Goal: Task Accomplishment & Management: Manage account settings

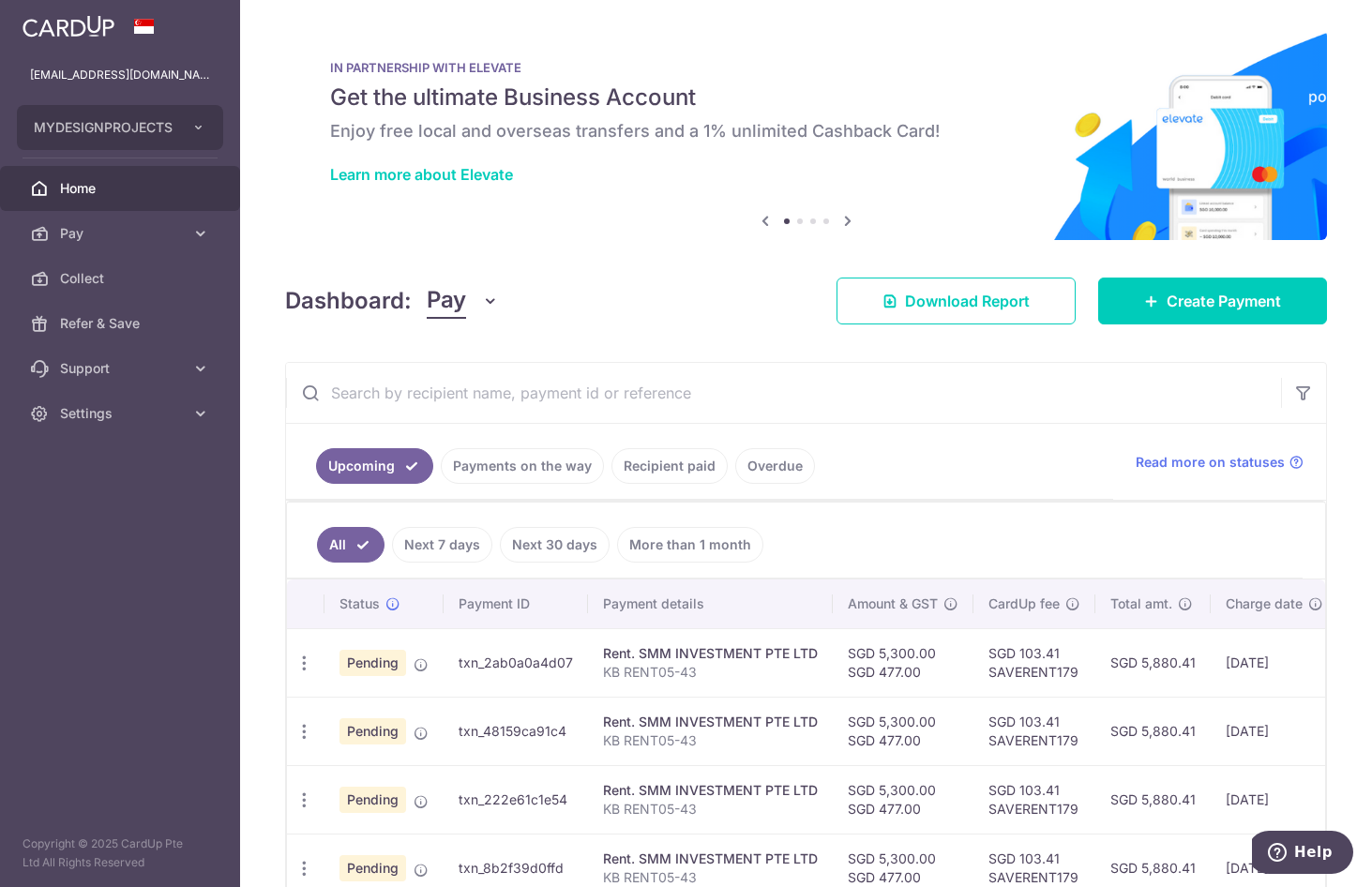
scroll to position [117, 0]
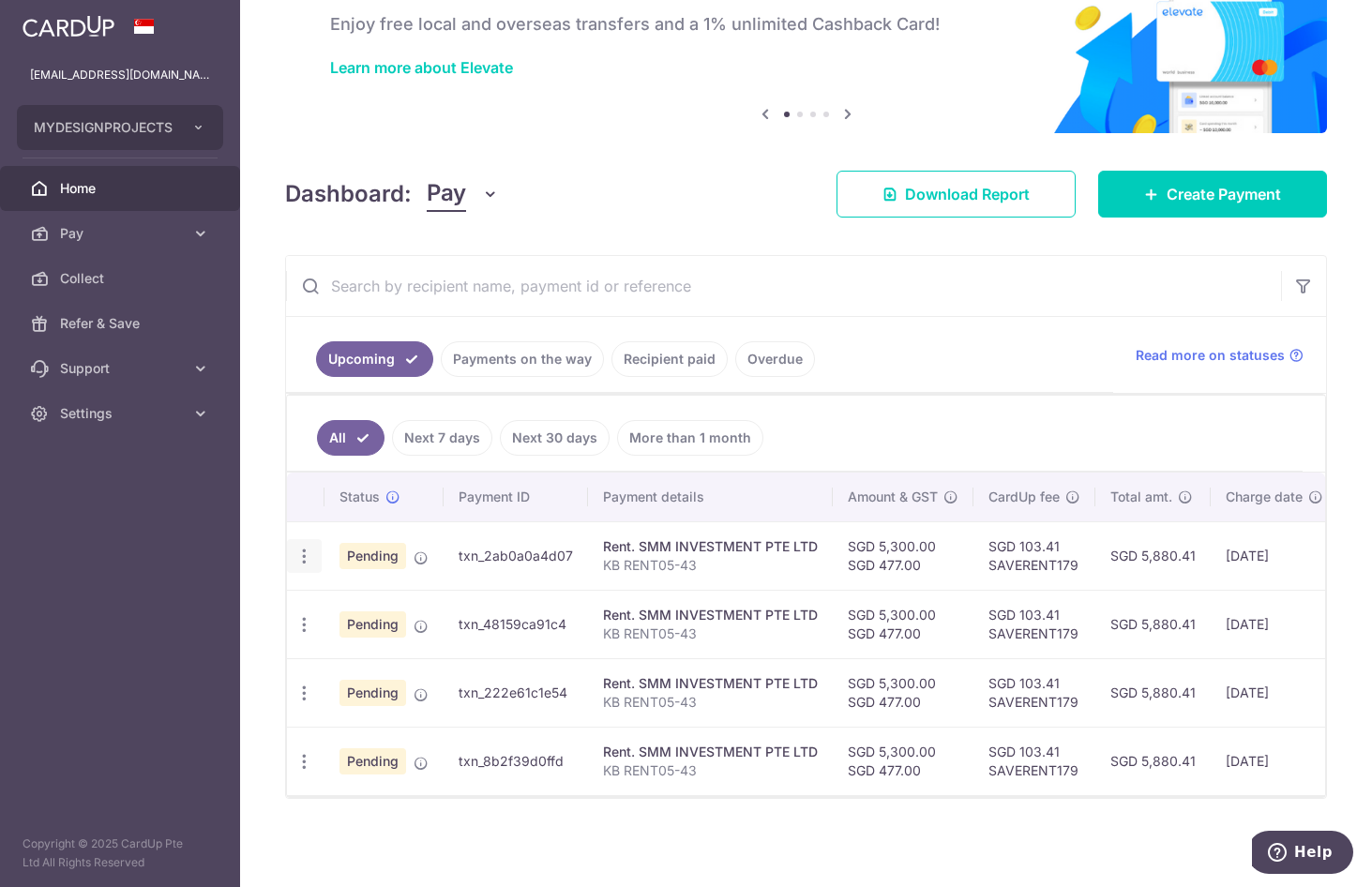
click at [308, 552] on icon "button" at bounding box center [305, 557] width 20 height 20
click at [388, 611] on link "Update payment" at bounding box center [385, 606] width 195 height 44
radio input "true"
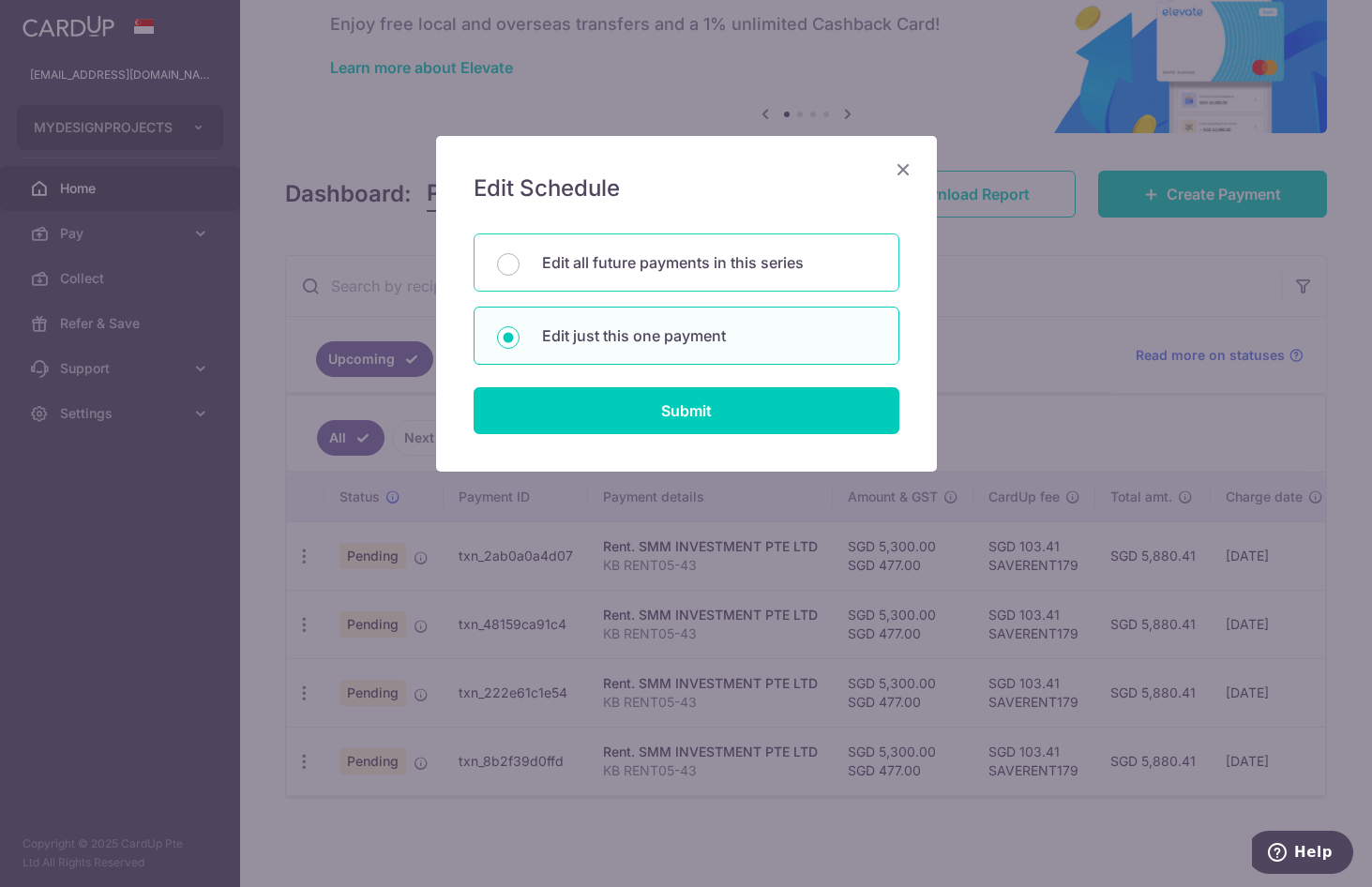
click at [792, 278] on div "Edit all future payments in this series" at bounding box center [686, 262] width 425 height 58
radio input "true"
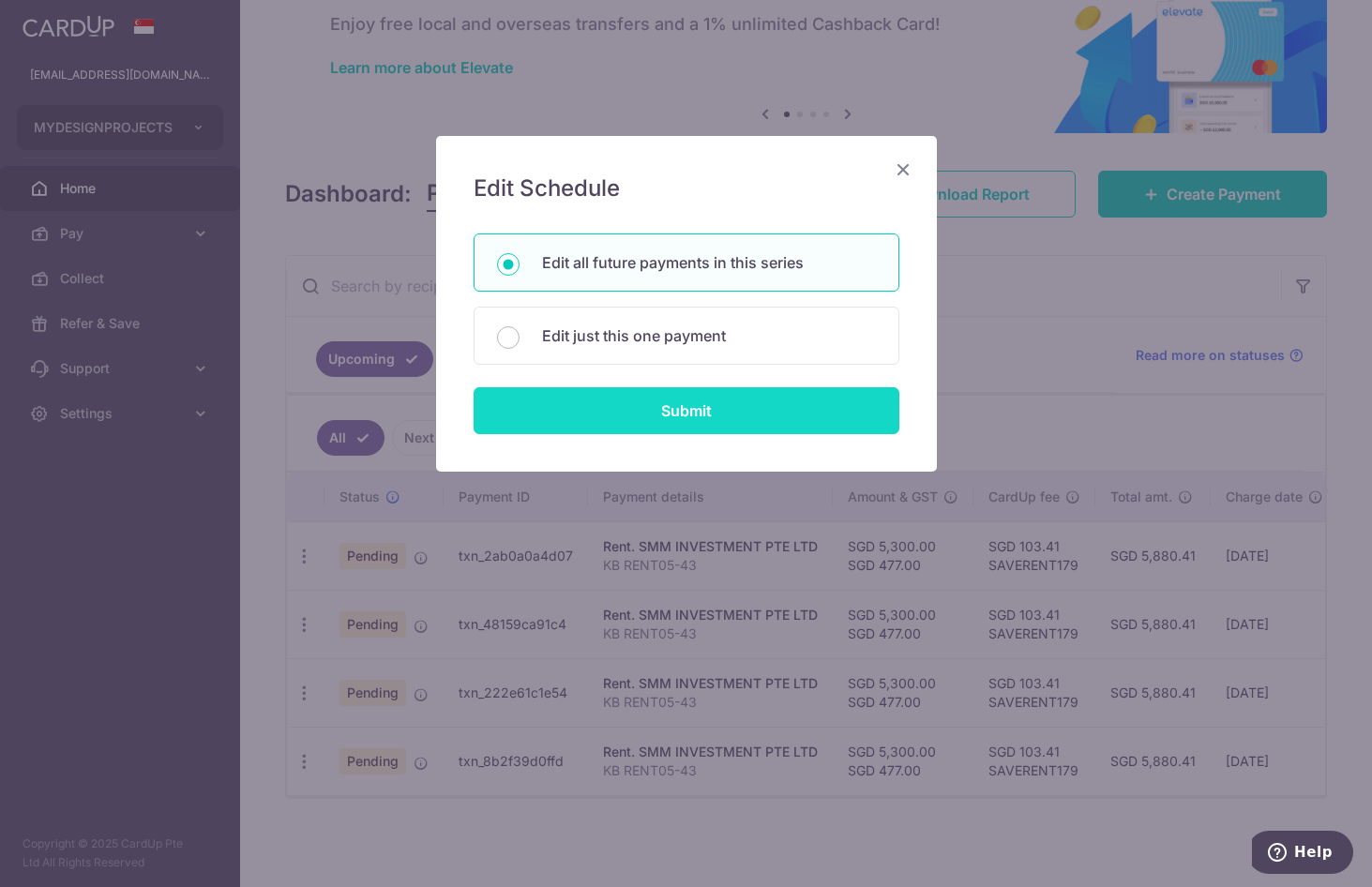
click at [747, 414] on input "Submit" at bounding box center [686, 409] width 425 height 46
radio input "true"
type input "5,300.00"
type input "477.00"
type input "KB RENT05-43"
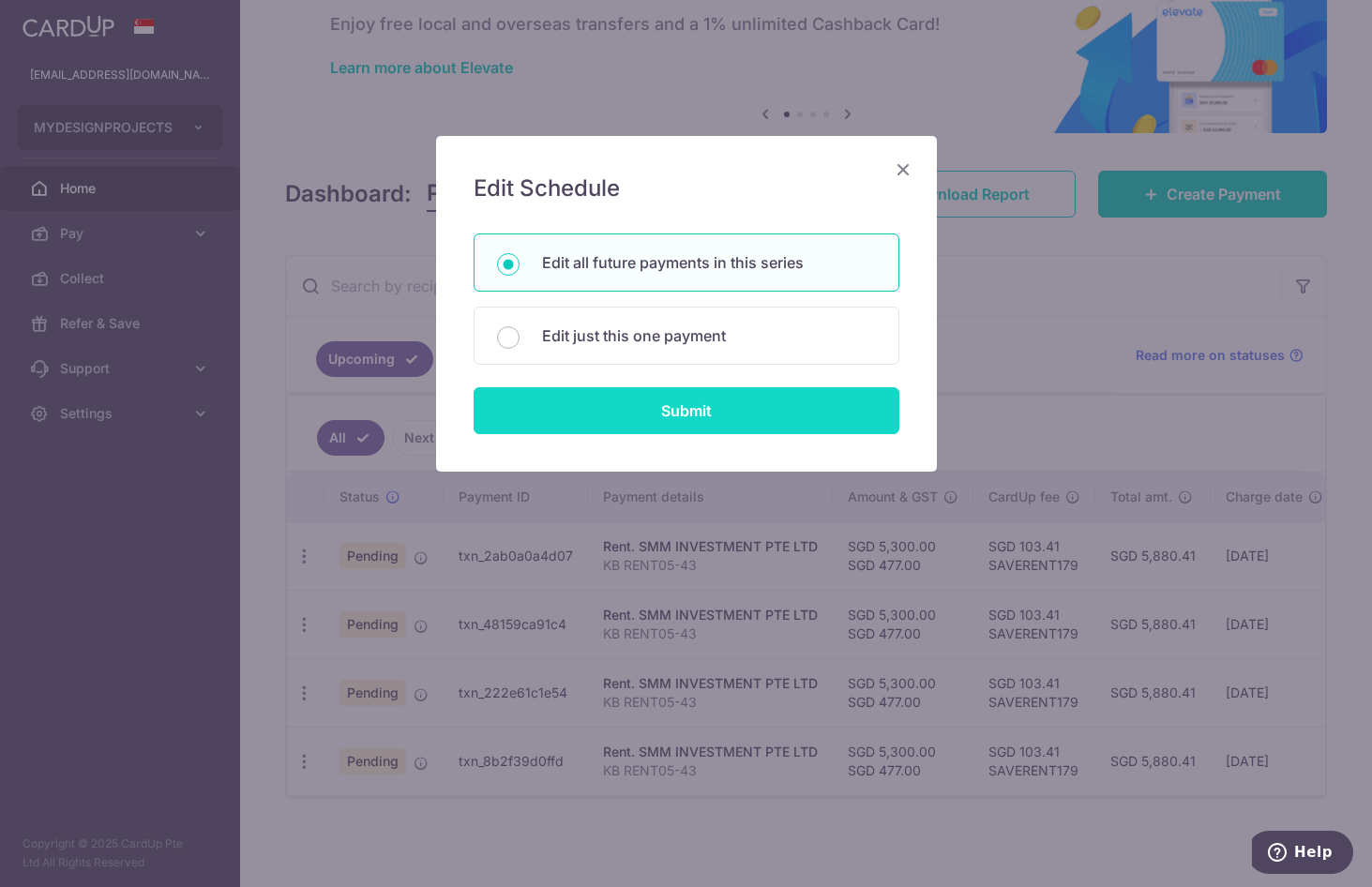
type input "SMM KBRENT0543"
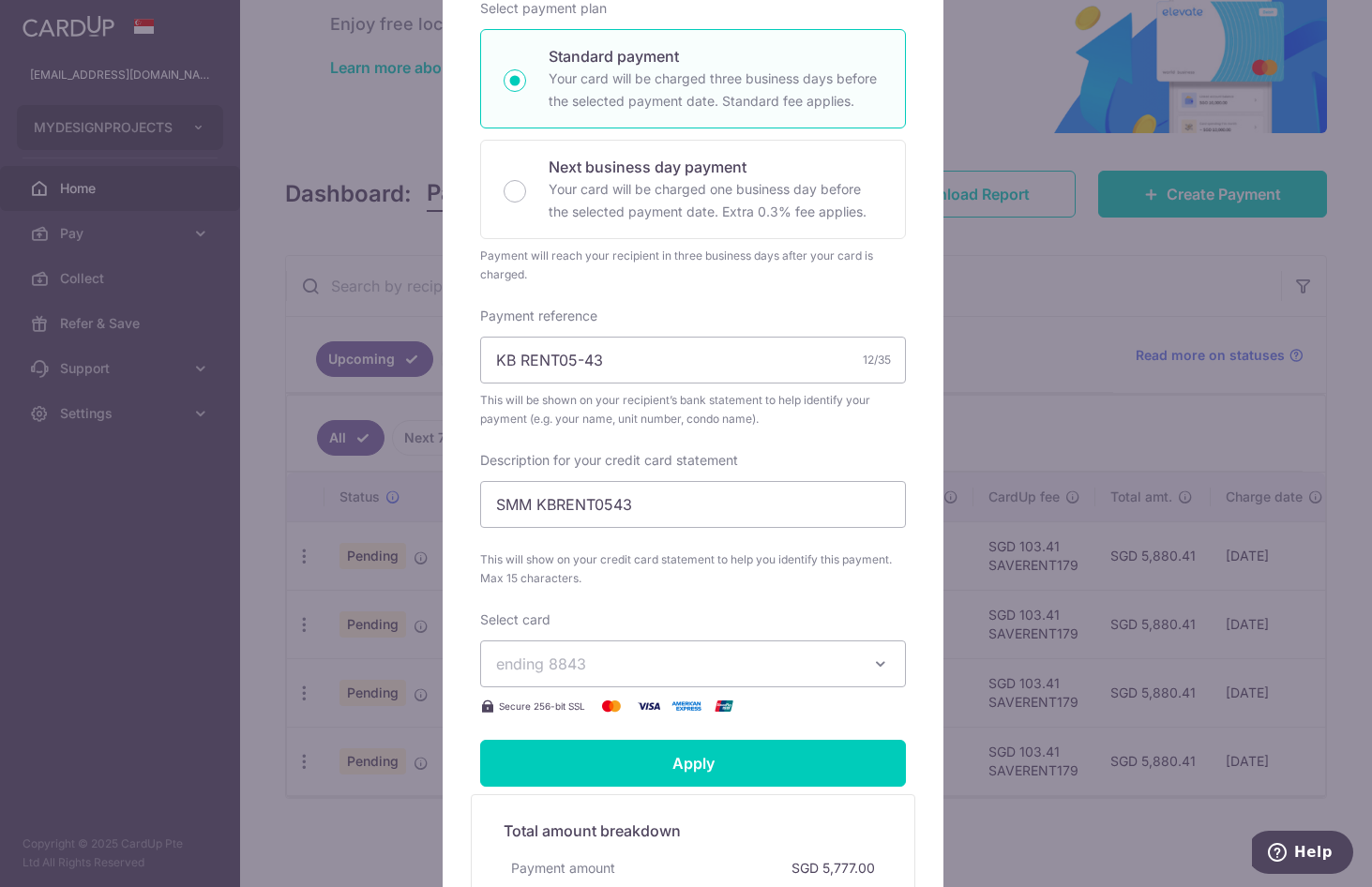
scroll to position [375, 0]
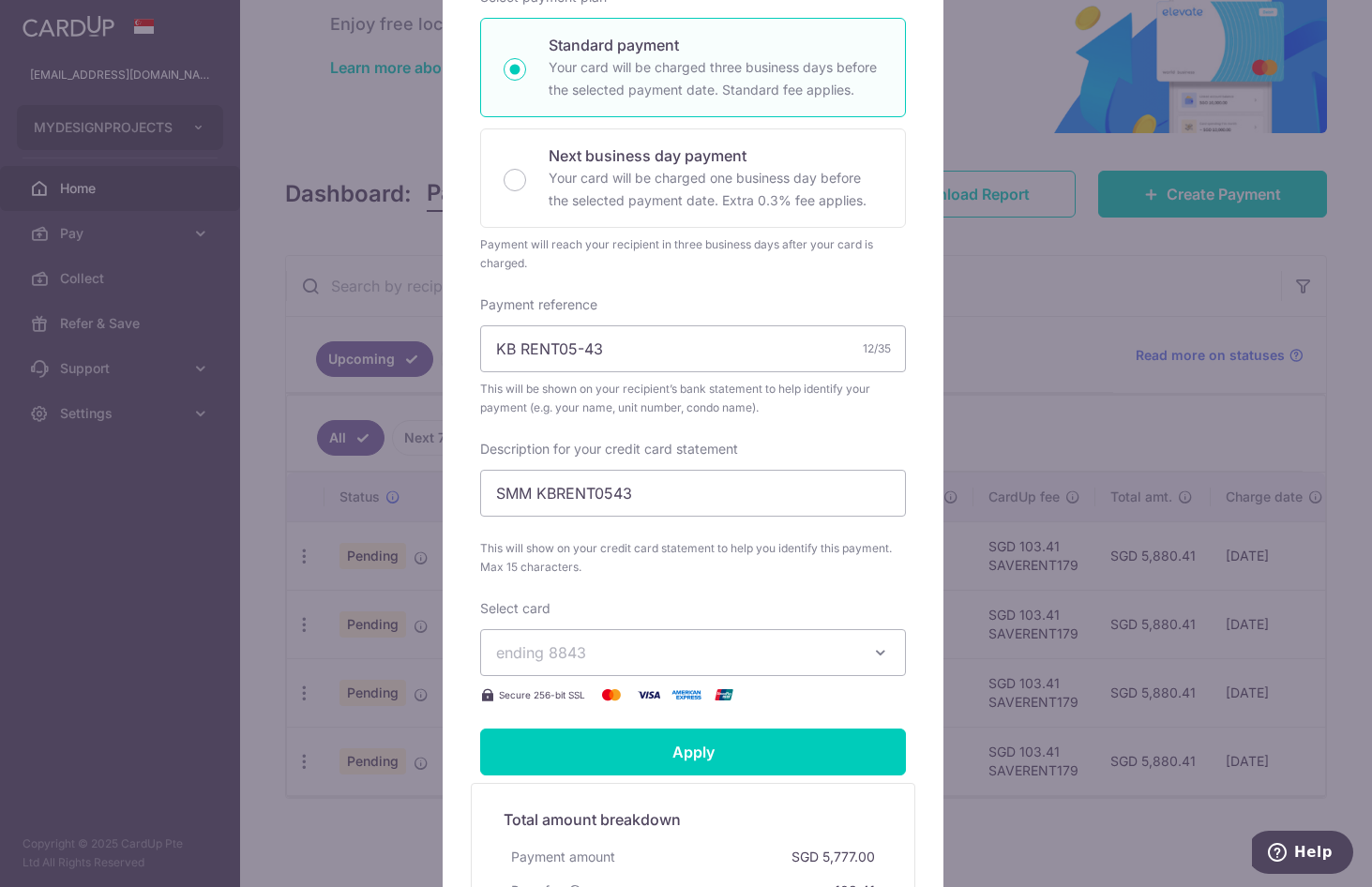
click at [674, 642] on span "ending 8843" at bounding box center [676, 652] width 360 height 23
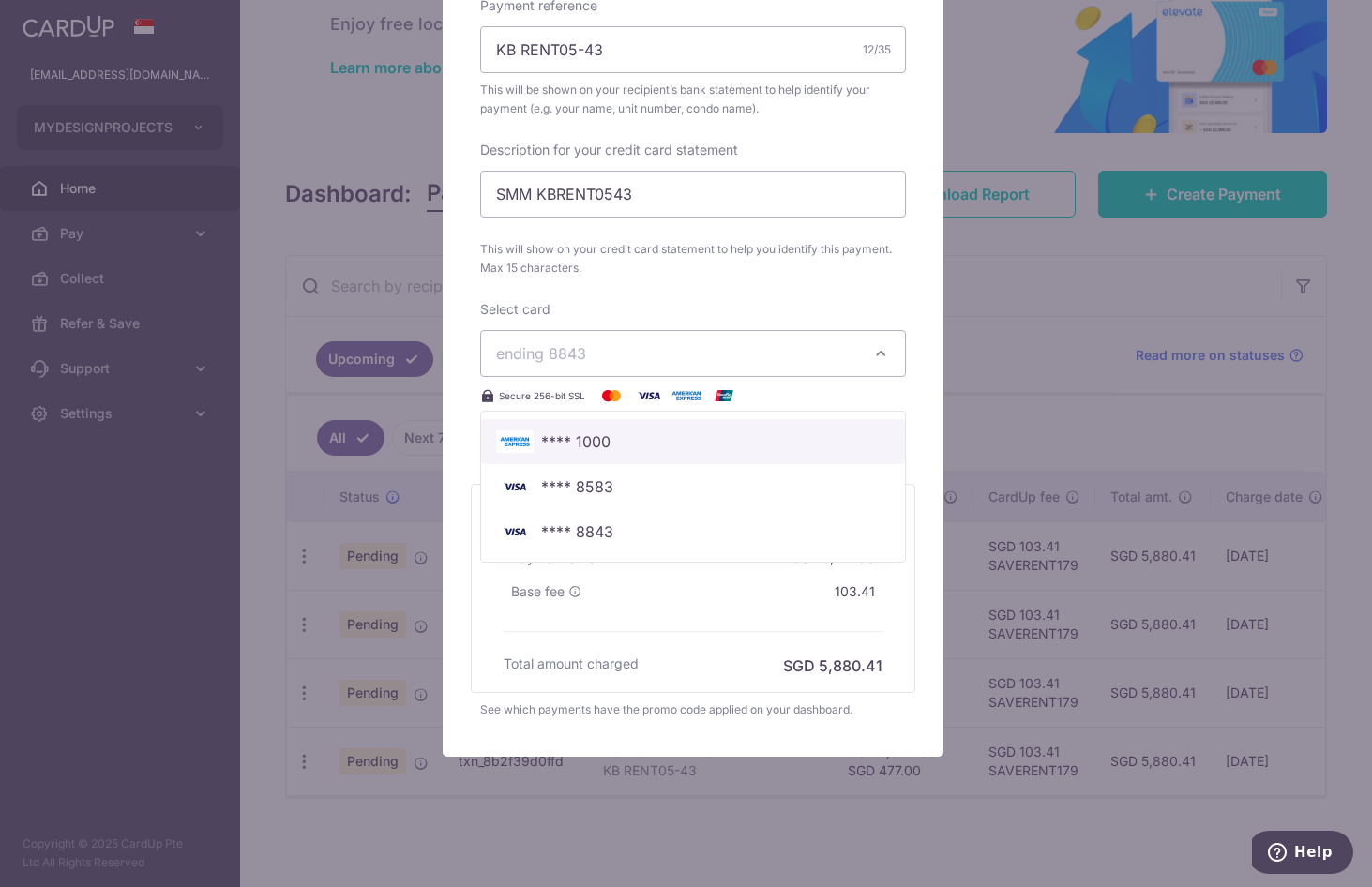
scroll to position [679, 0]
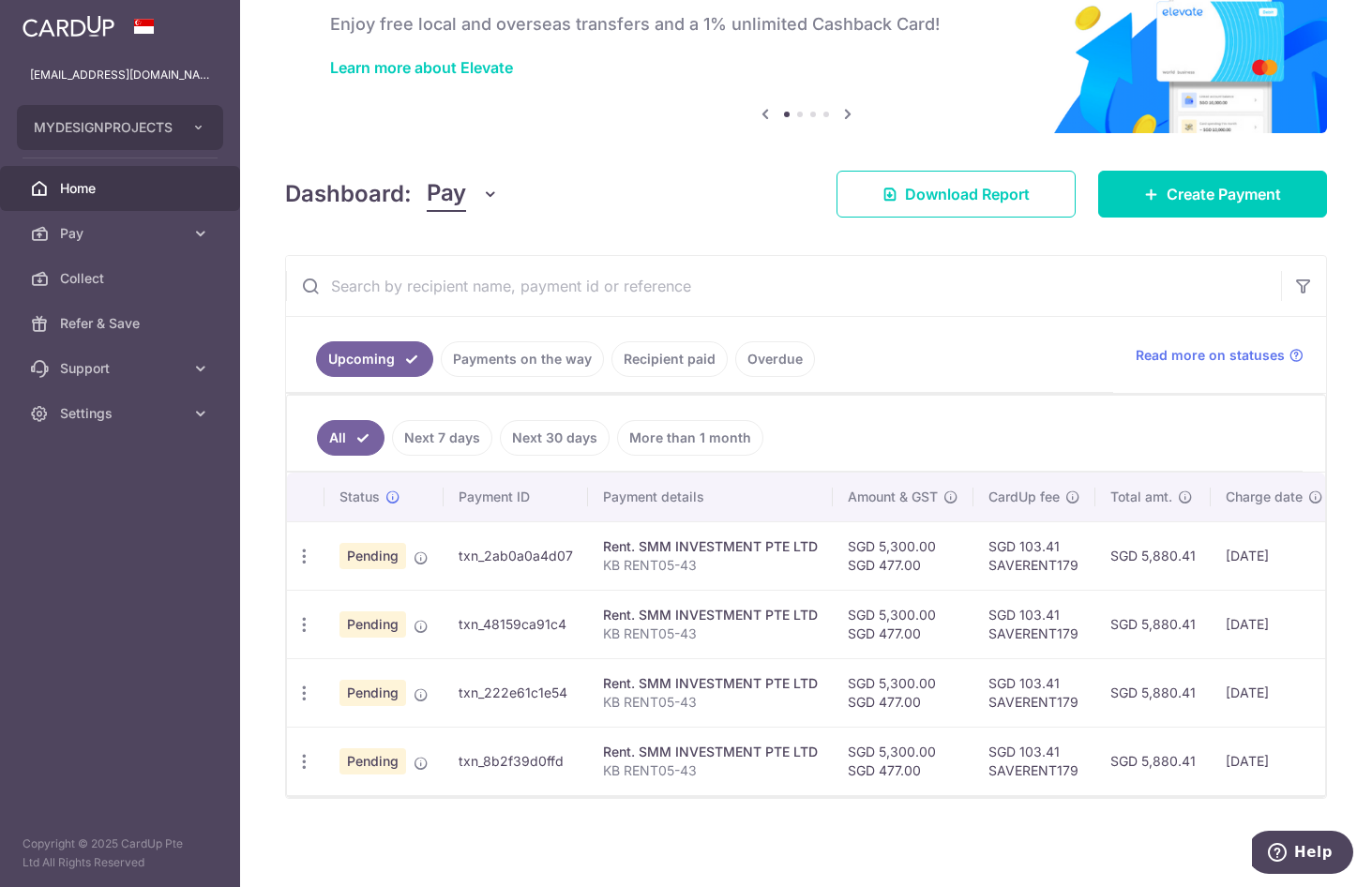
click at [194, 517] on aside "projects@mydpssg.com MYDESIGNPROJECTS Add new company MYDESIGNPROJECTS Home Pay…" at bounding box center [120, 443] width 240 height 887
click at [191, 234] on icon at bounding box center [200, 233] width 19 height 19
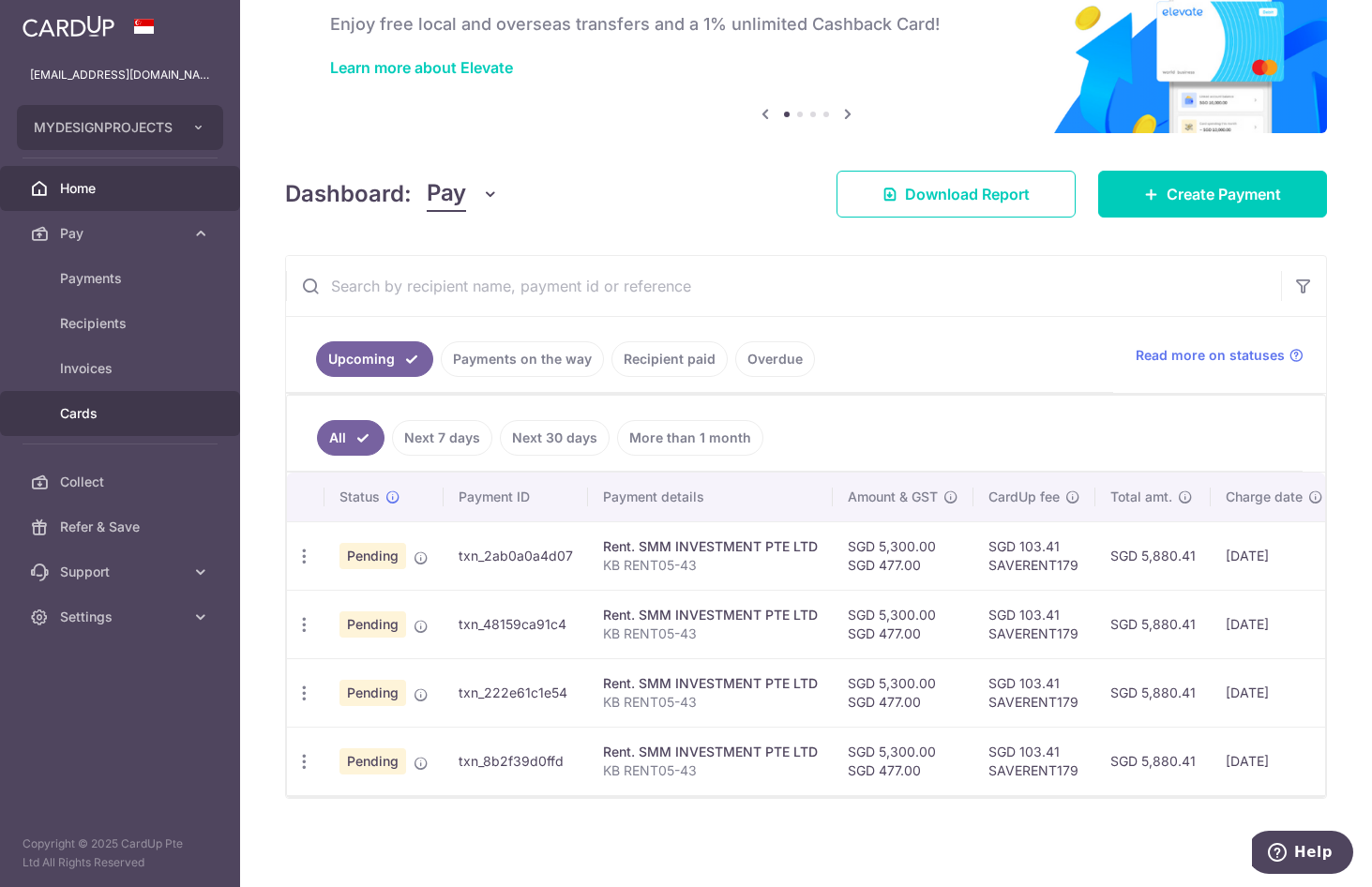
click at [87, 422] on link "Cards" at bounding box center [120, 412] width 240 height 44
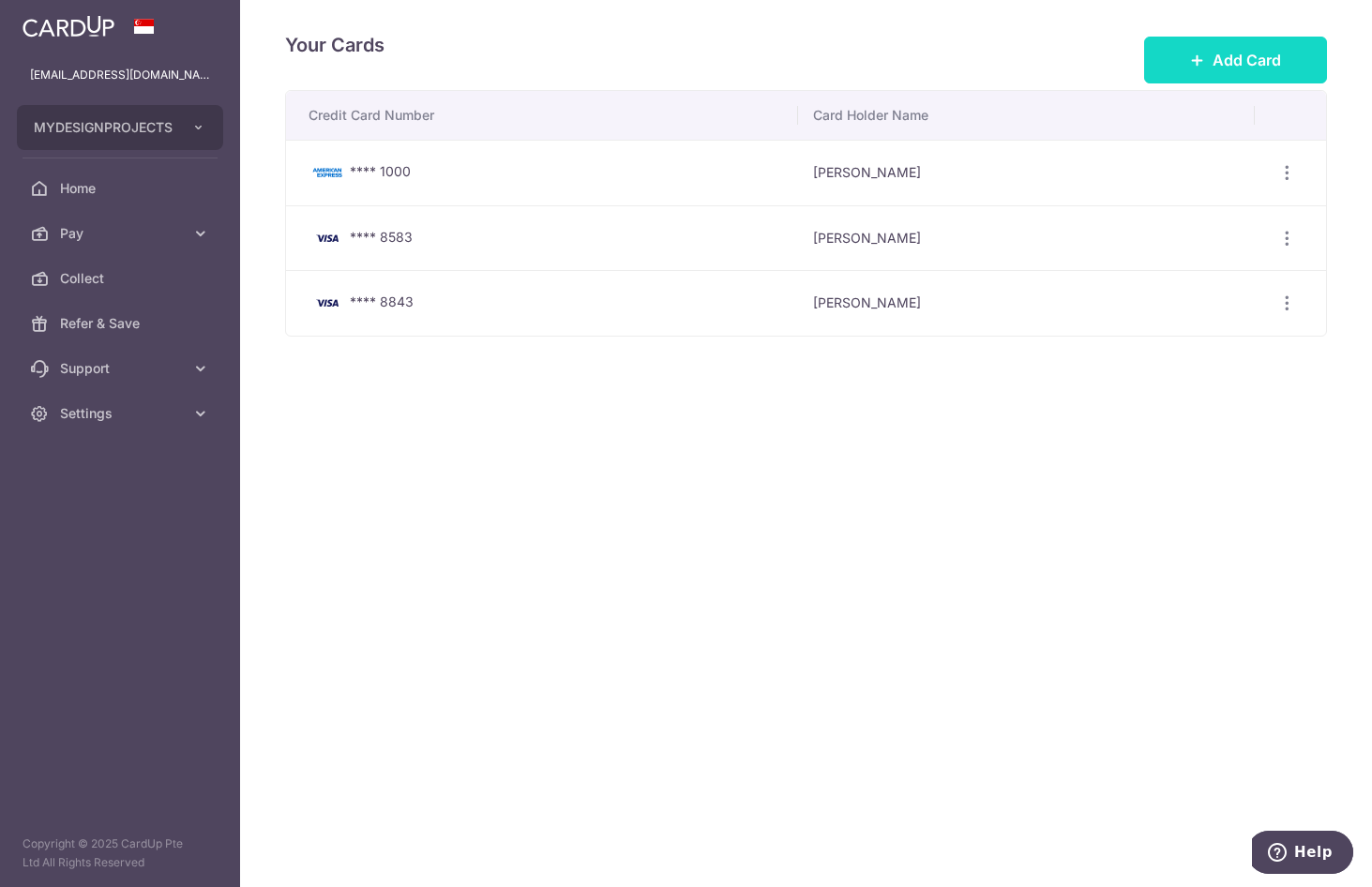
click at [1260, 51] on span "Add Card" at bounding box center [1245, 59] width 68 height 23
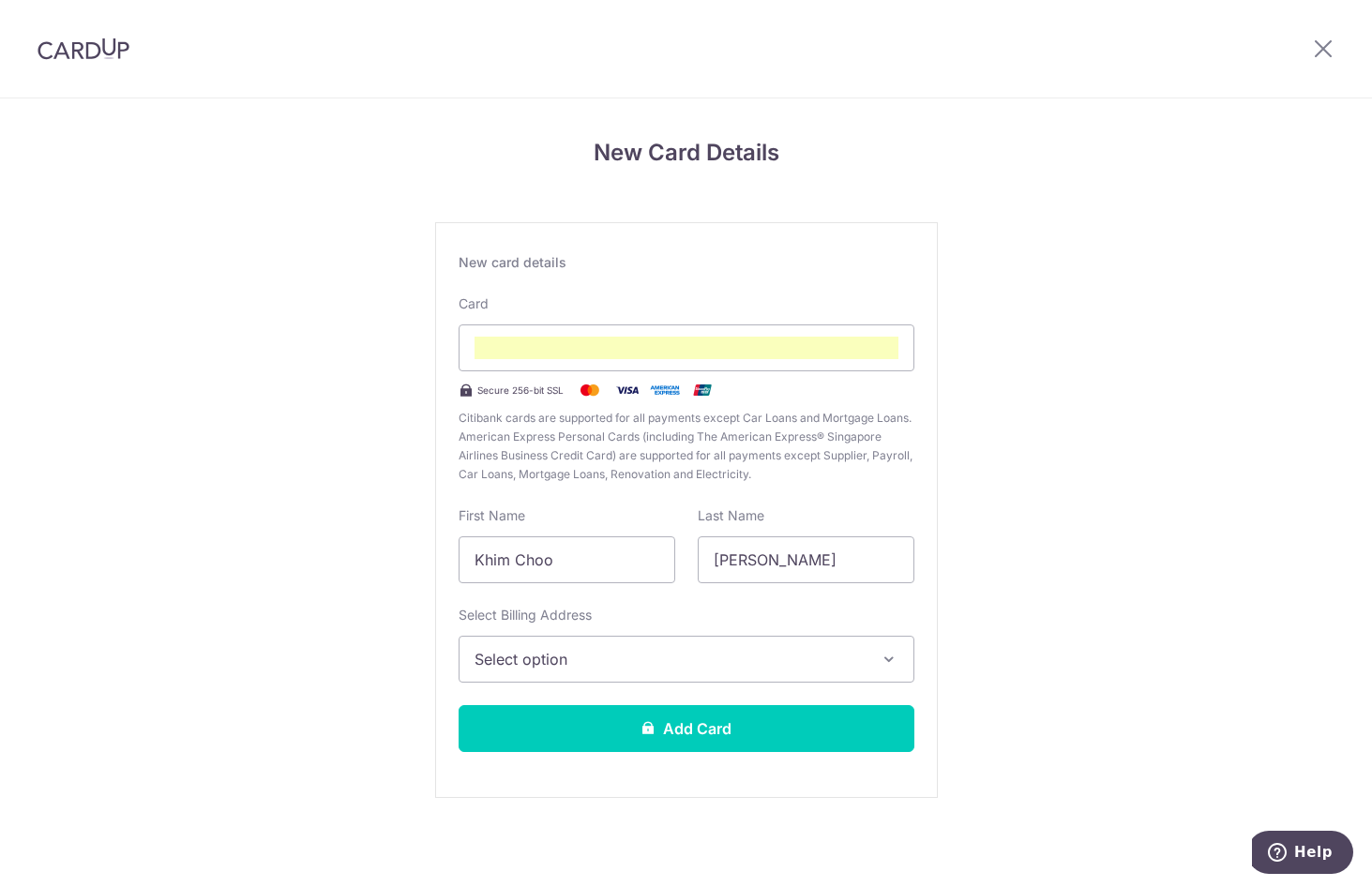
click at [1074, 522] on div "New Card Details New card details Card Secure 256-bit SSL Citibank cards are su…" at bounding box center [686, 492] width 1372 height 787
click at [677, 662] on span "Select option" at bounding box center [670, 659] width 390 height 23
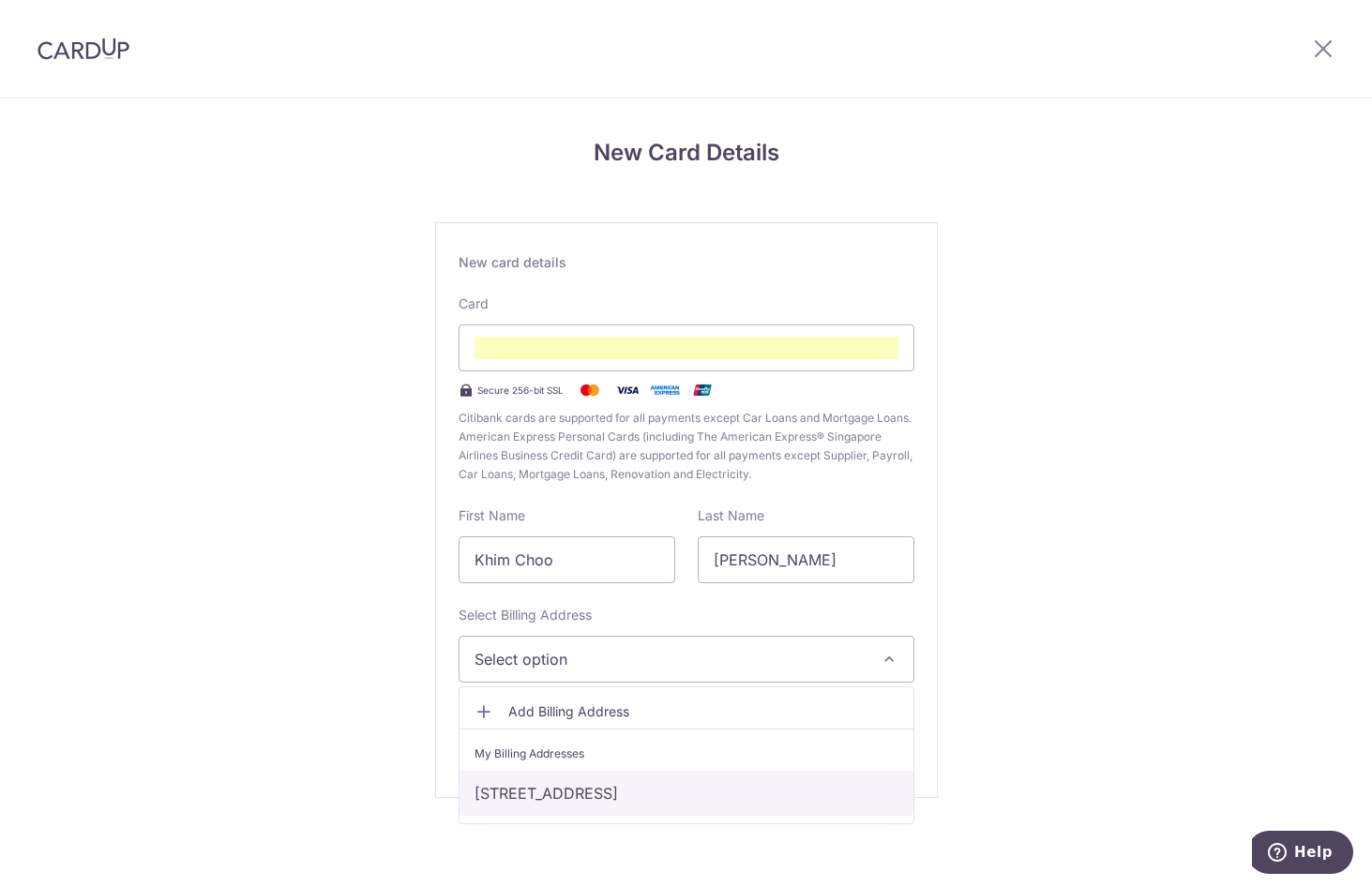
click at [615, 793] on link "302 UBI AVENUE 1, 02-65, Singapore, Singapore-400302" at bounding box center [686, 792] width 454 height 44
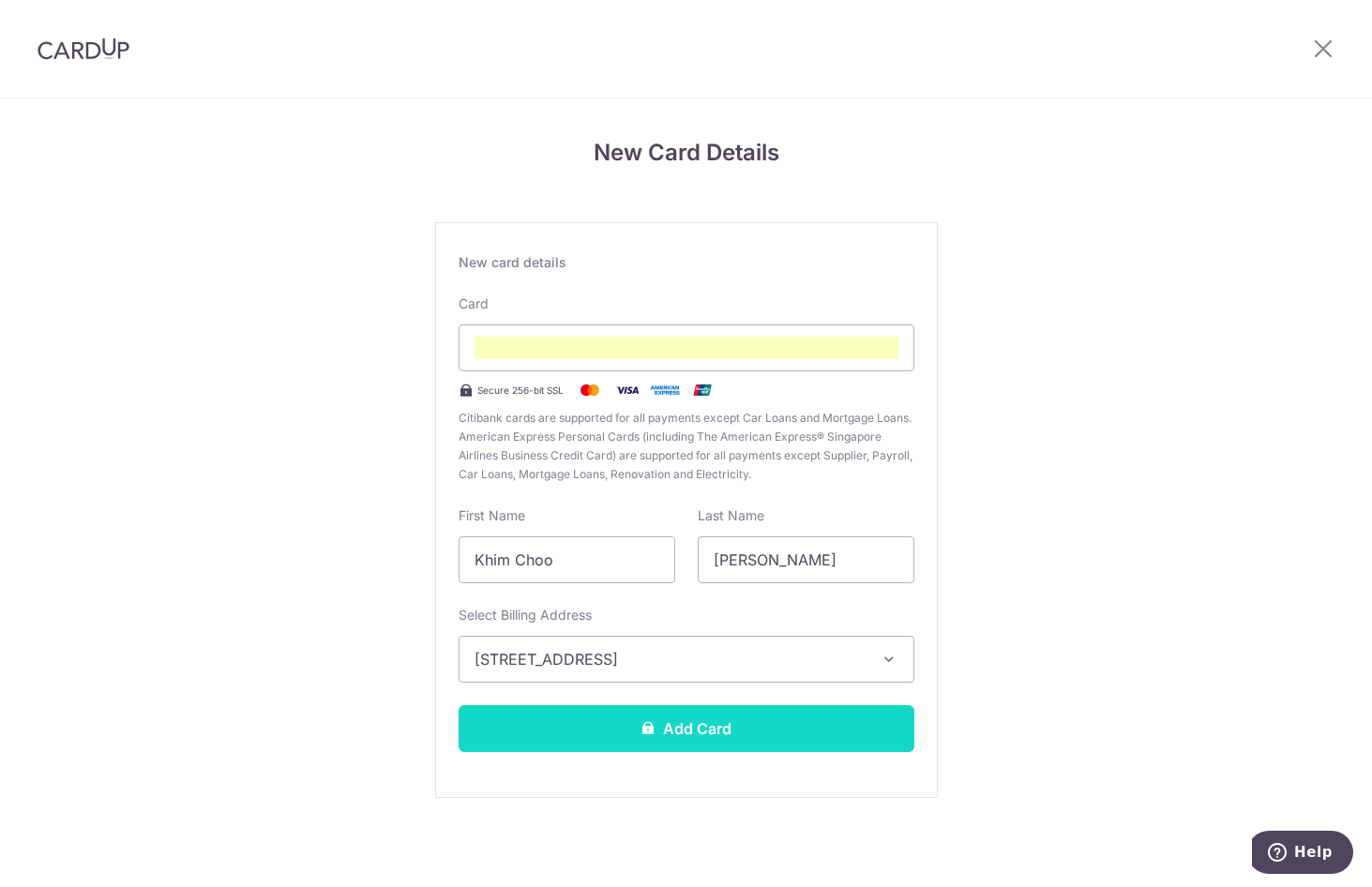
click at [710, 719] on button "Add Card" at bounding box center [686, 728] width 456 height 46
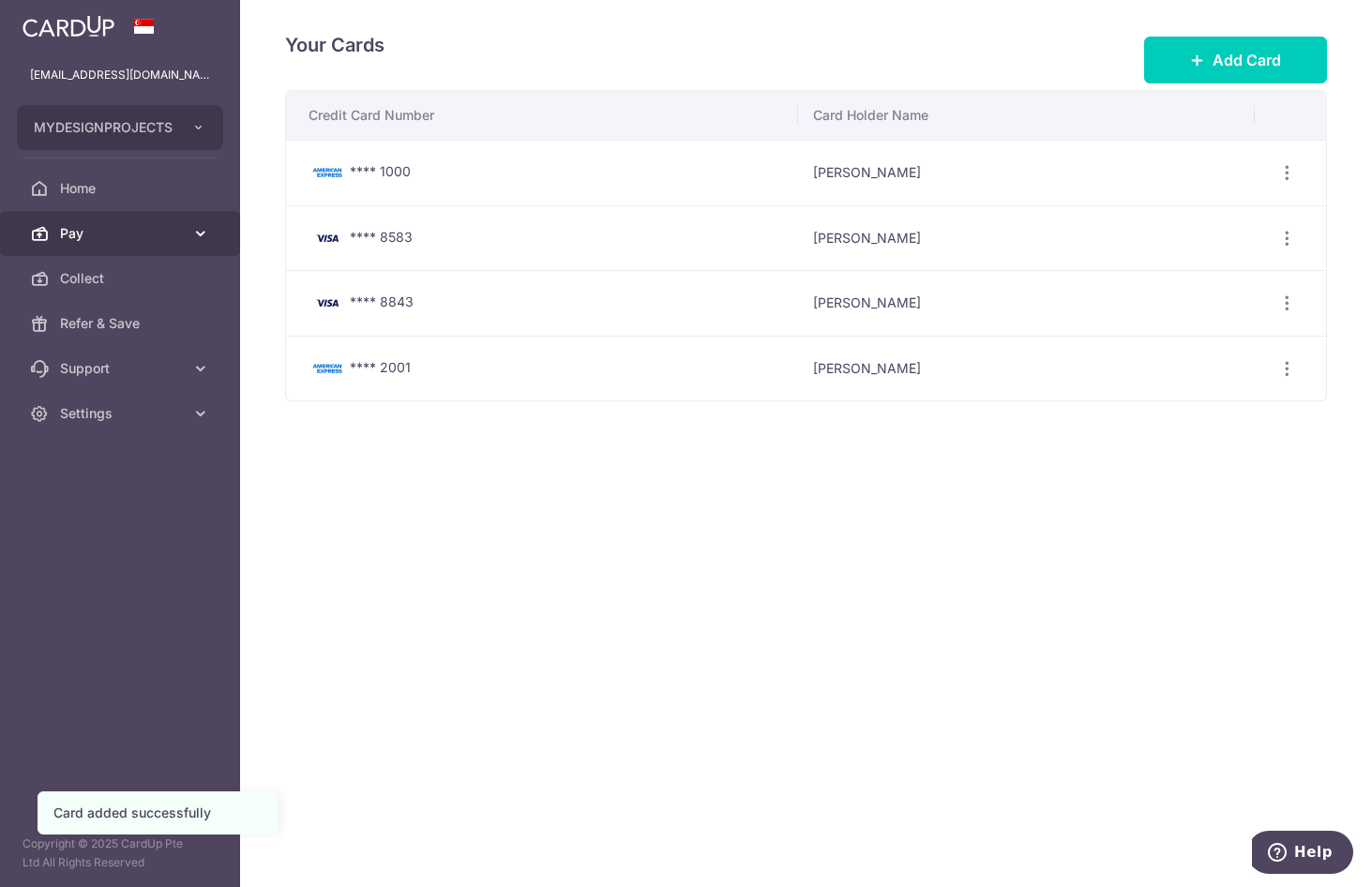
click at [133, 246] on link "Pay" at bounding box center [120, 232] width 240 height 44
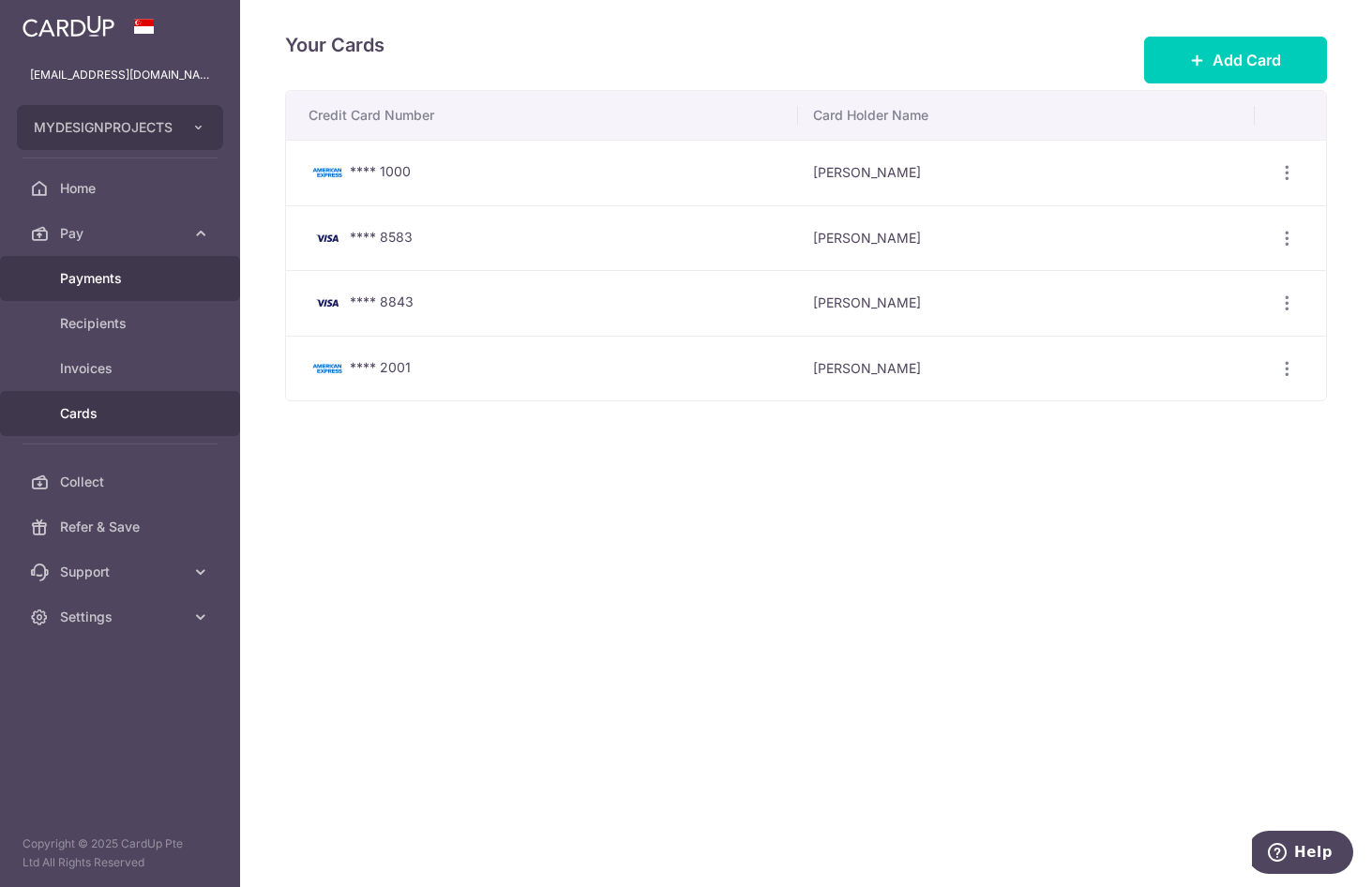
click at [116, 287] on span "Payments" at bounding box center [122, 278] width 124 height 19
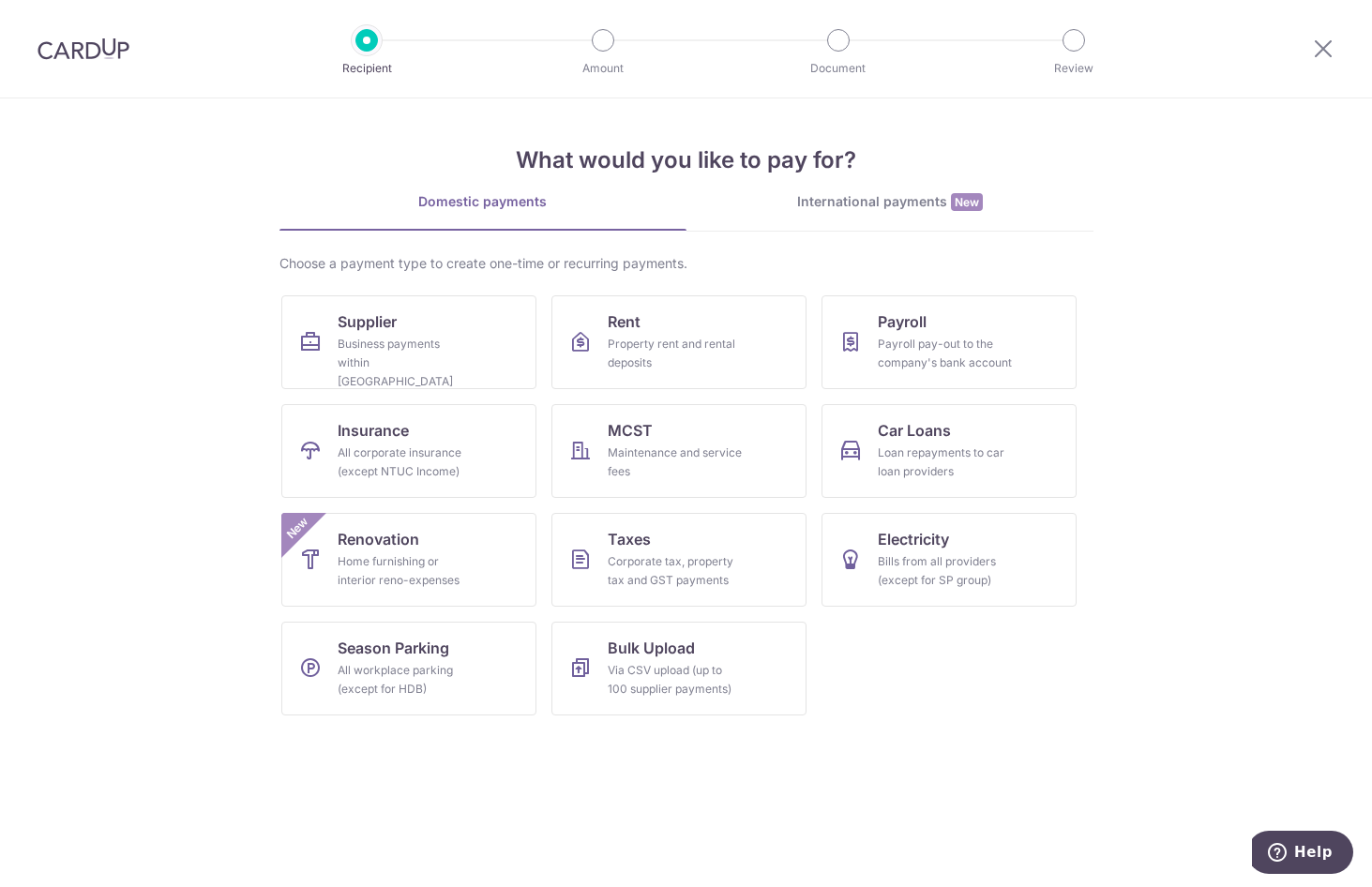
click at [113, 45] on img at bounding box center [83, 48] width 92 height 23
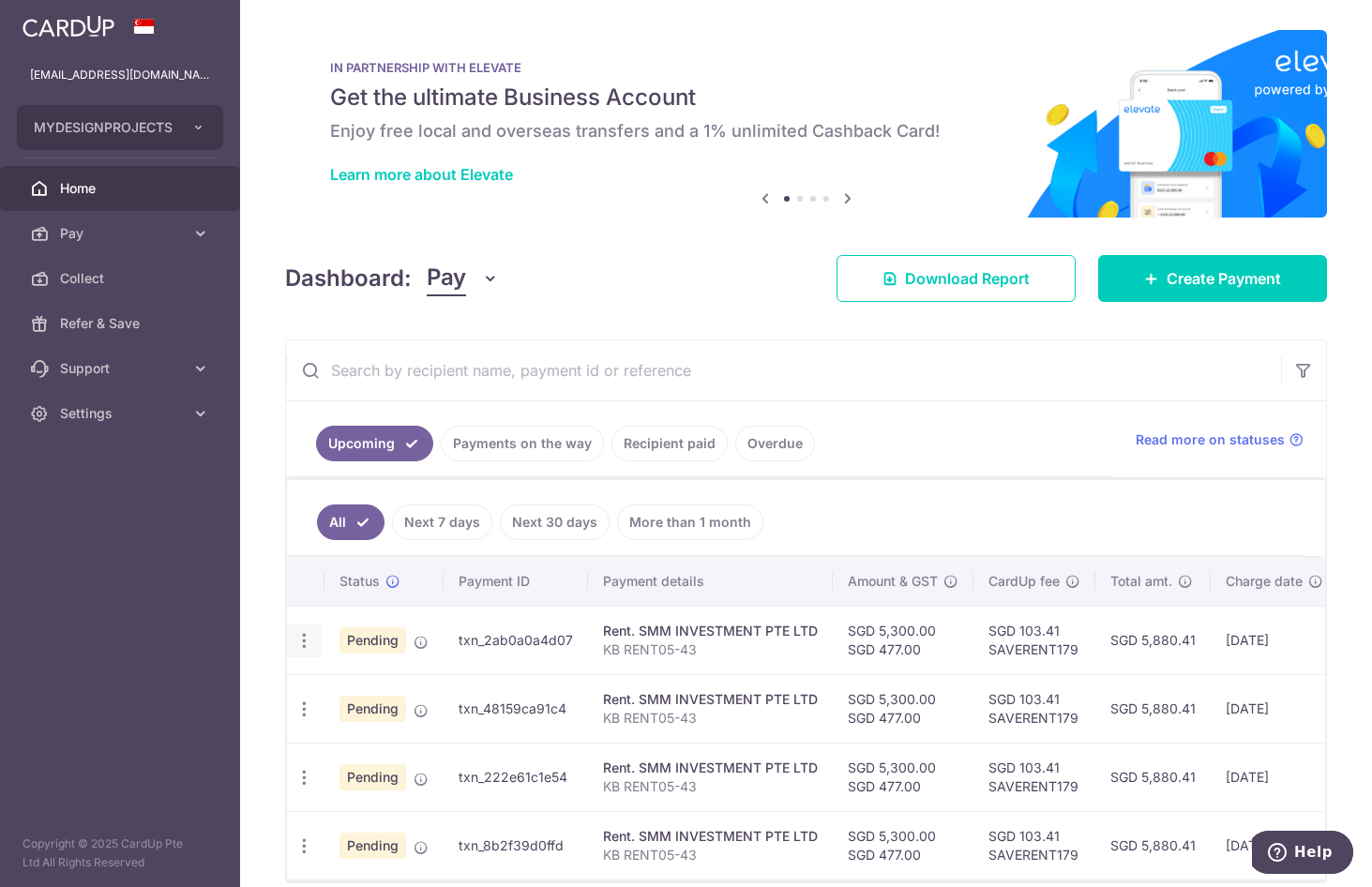
click at [304, 644] on icon "button" at bounding box center [305, 641] width 20 height 20
click at [429, 694] on span "Update payment" at bounding box center [404, 691] width 128 height 23
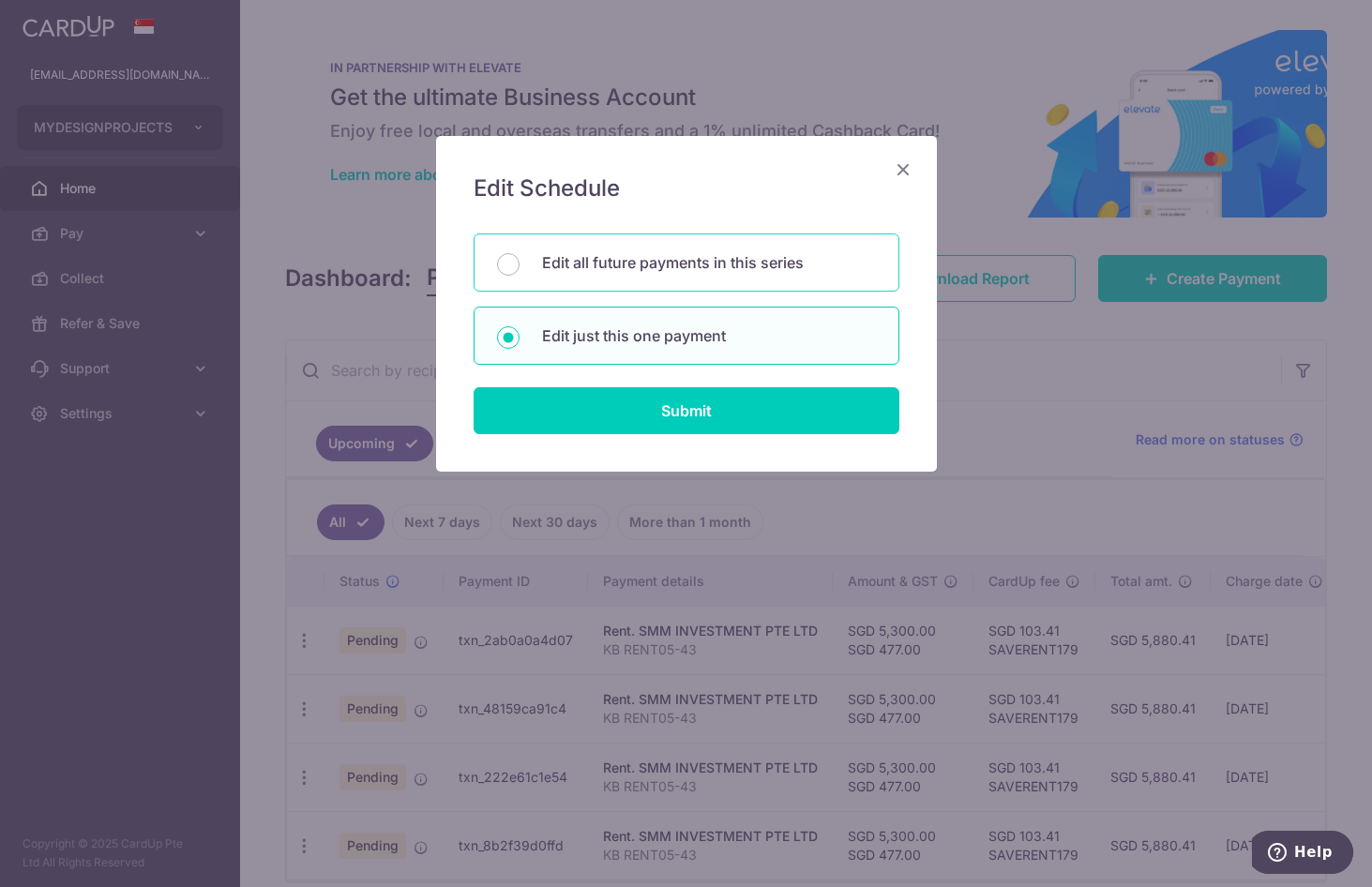
click at [663, 268] on p "Edit all future payments in this series" at bounding box center [708, 262] width 333 height 23
click at [519, 268] on input "Edit all future payments in this series" at bounding box center [507, 264] width 23 height 23
radio input "true"
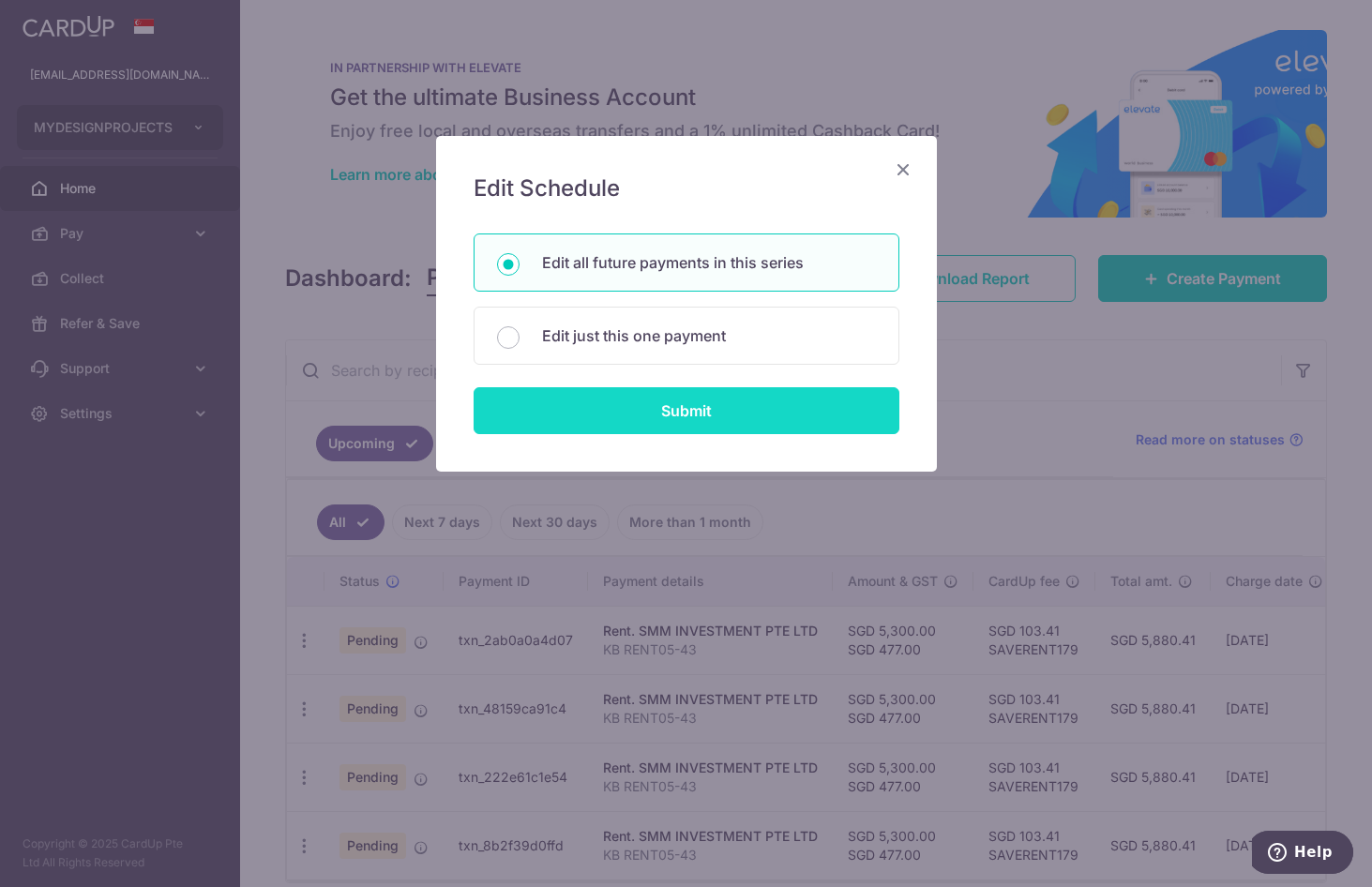
click at [757, 421] on input "Submit" at bounding box center [686, 409] width 425 height 46
radio input "true"
type input "5,300.00"
type input "477.00"
type input "KB RENT05-43"
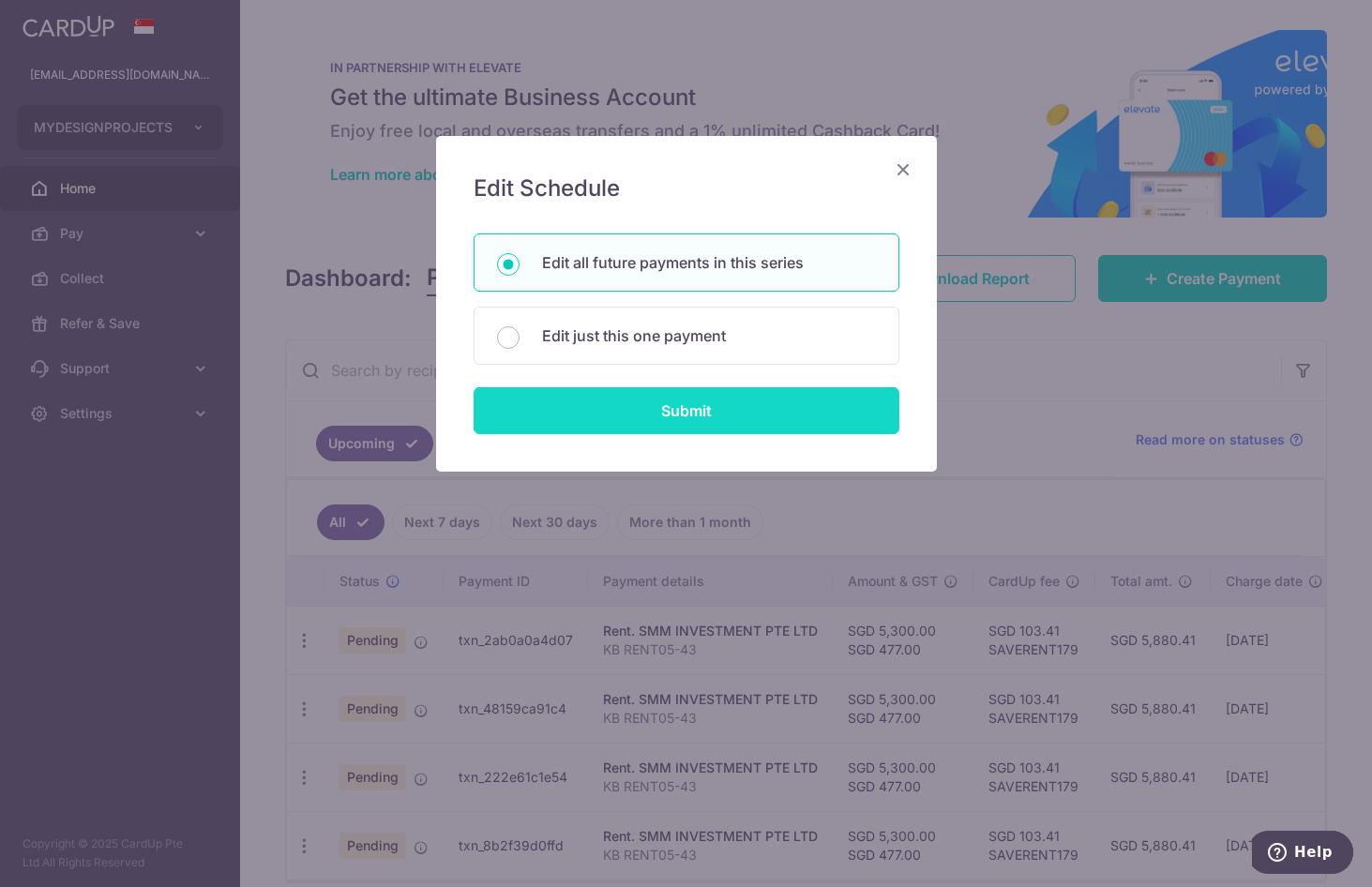
type input "SMM KBRENT0543"
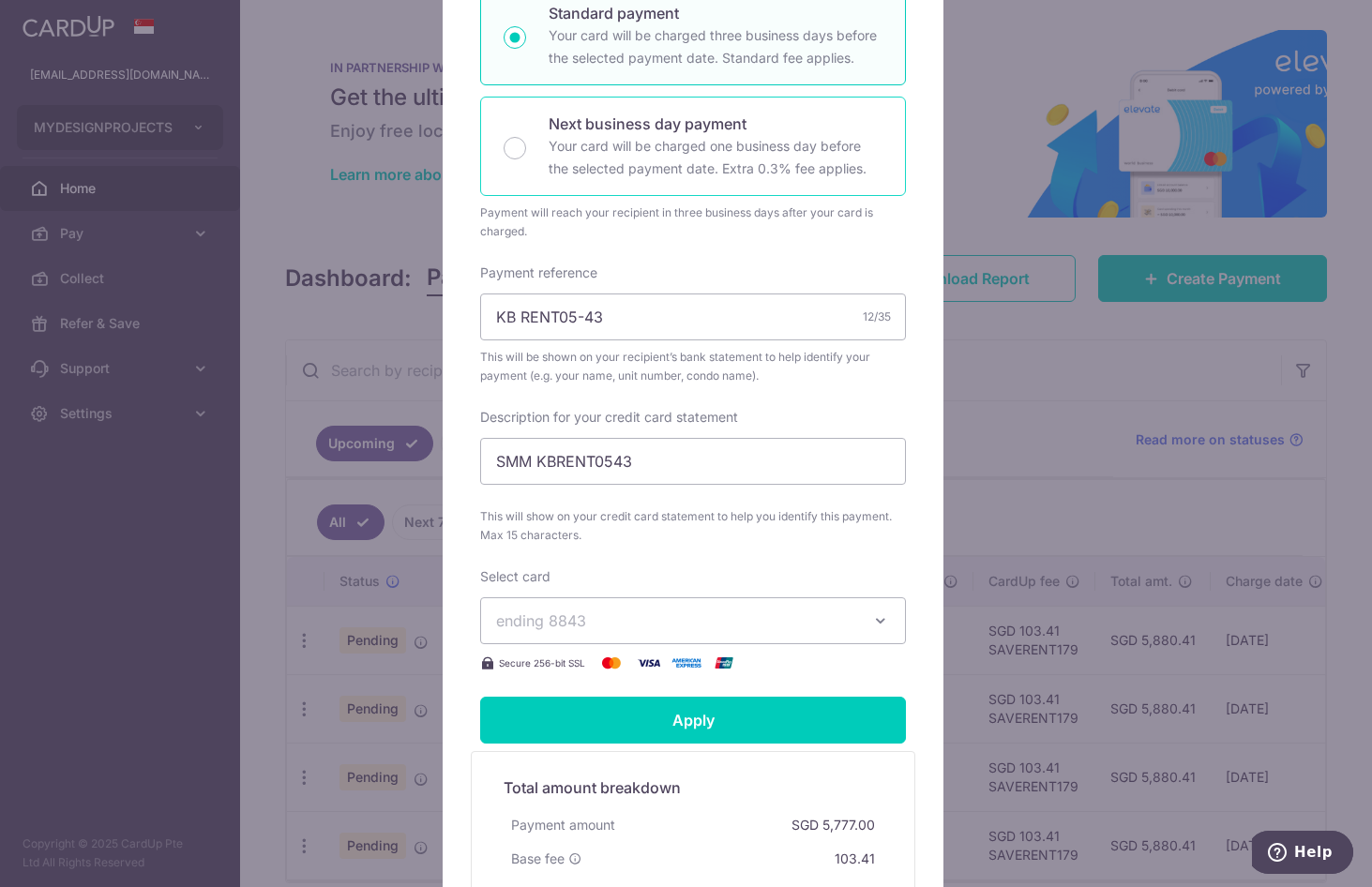
scroll to position [469, 0]
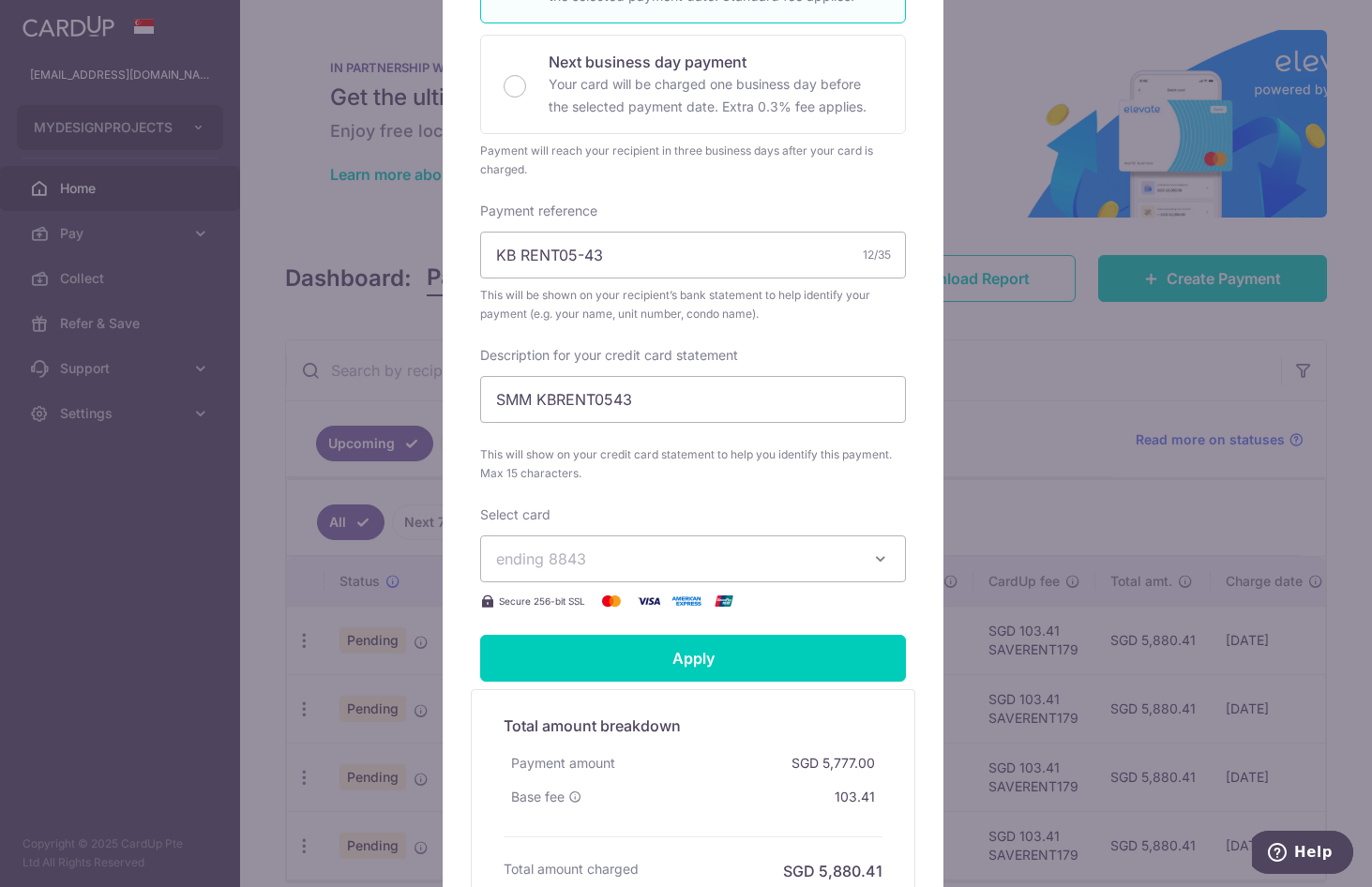
click at [714, 569] on span "ending 8843" at bounding box center [676, 558] width 360 height 23
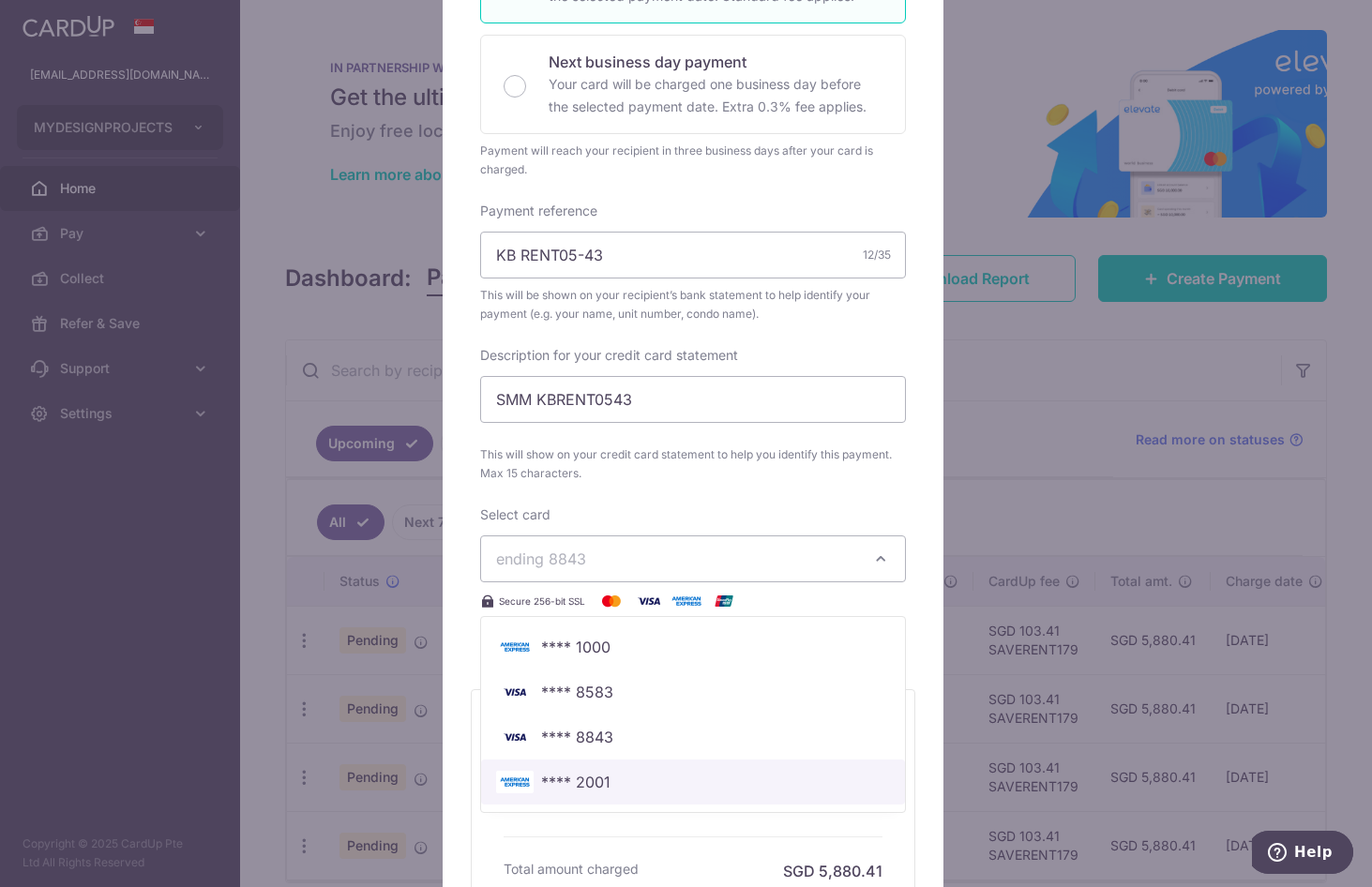
click at [634, 780] on span "**** 2001" at bounding box center [692, 781] width 394 height 23
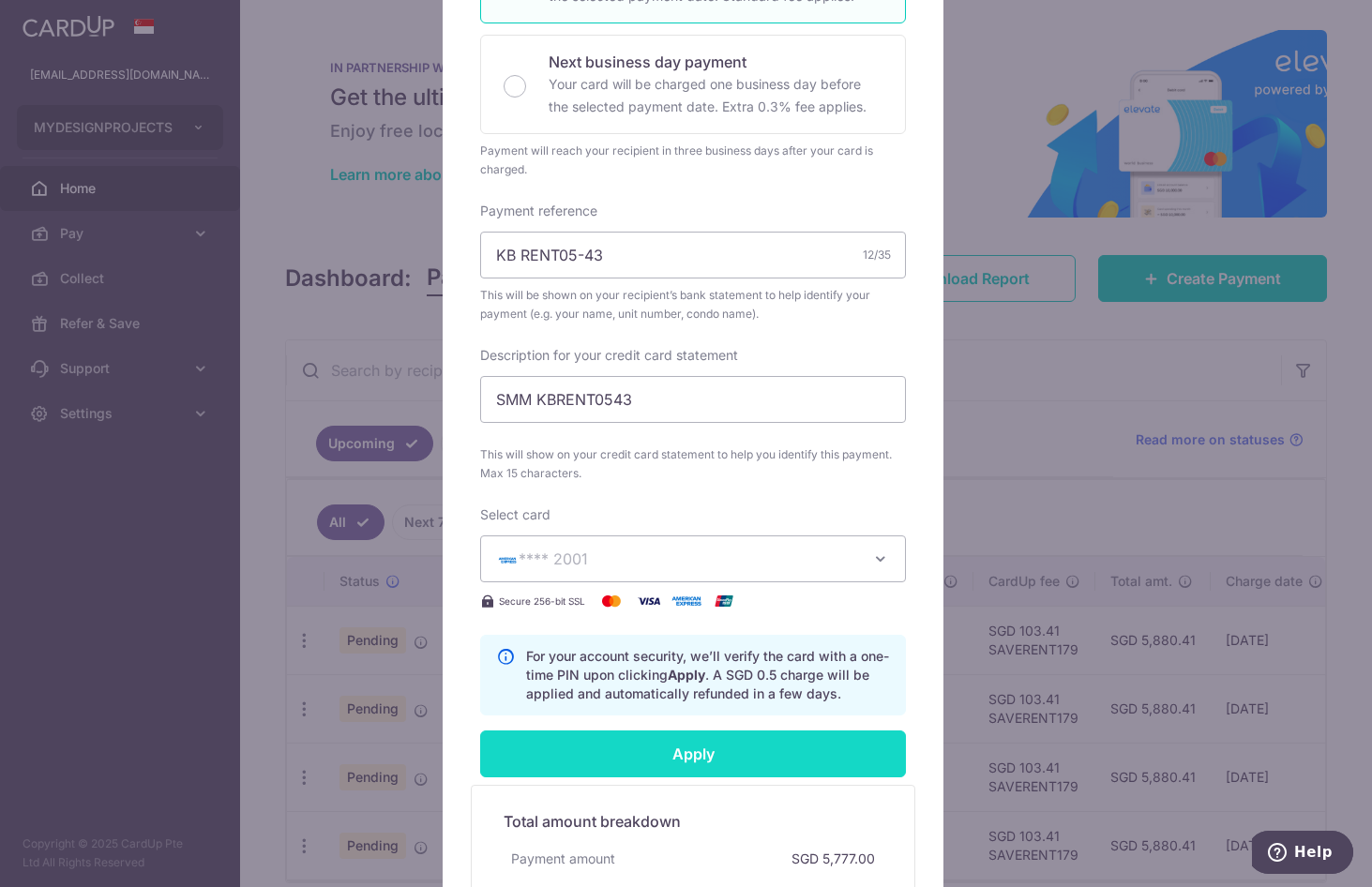
click at [710, 754] on input "Apply" at bounding box center [692, 753] width 425 height 46
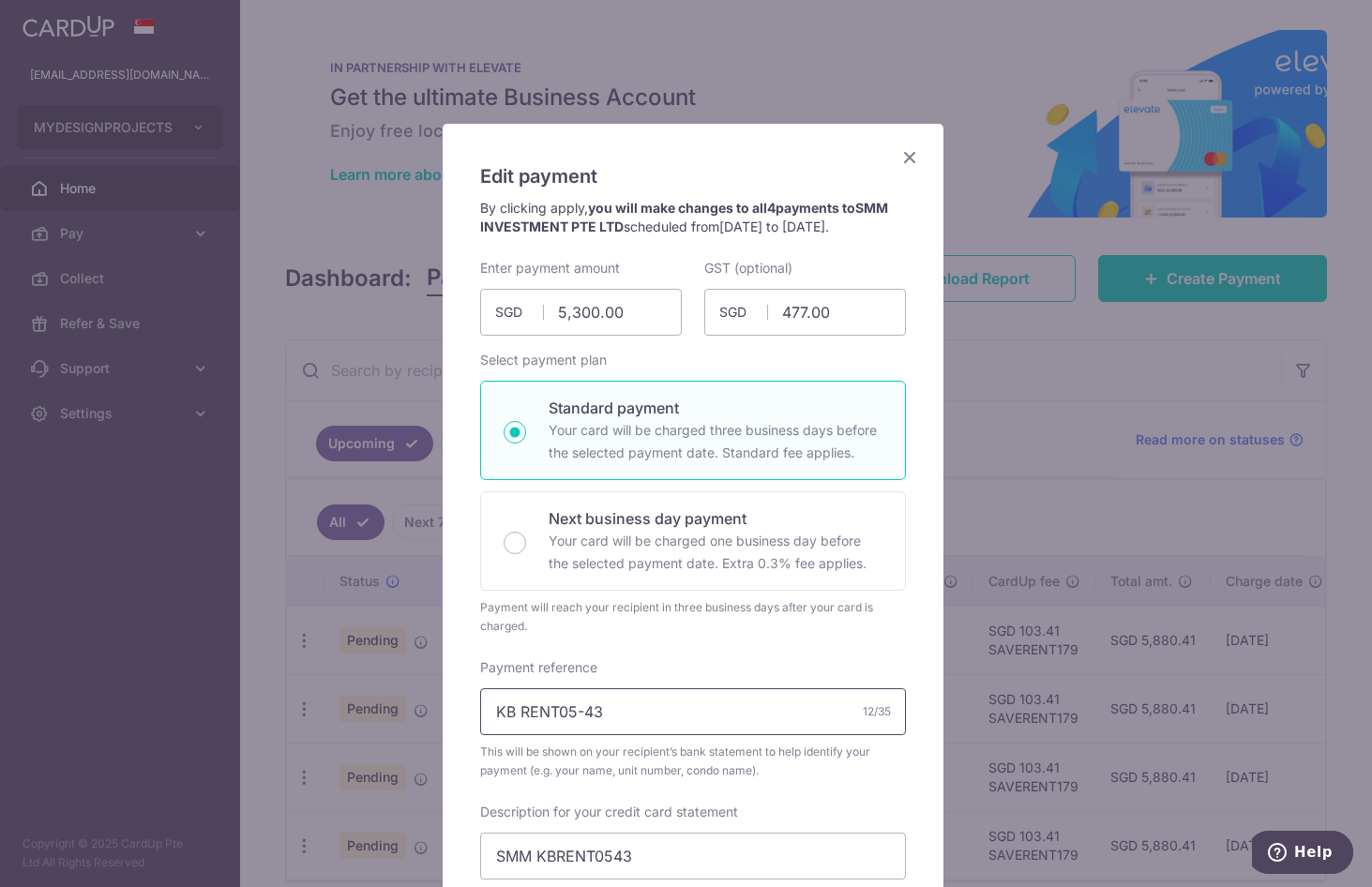
scroll to position [0, 0]
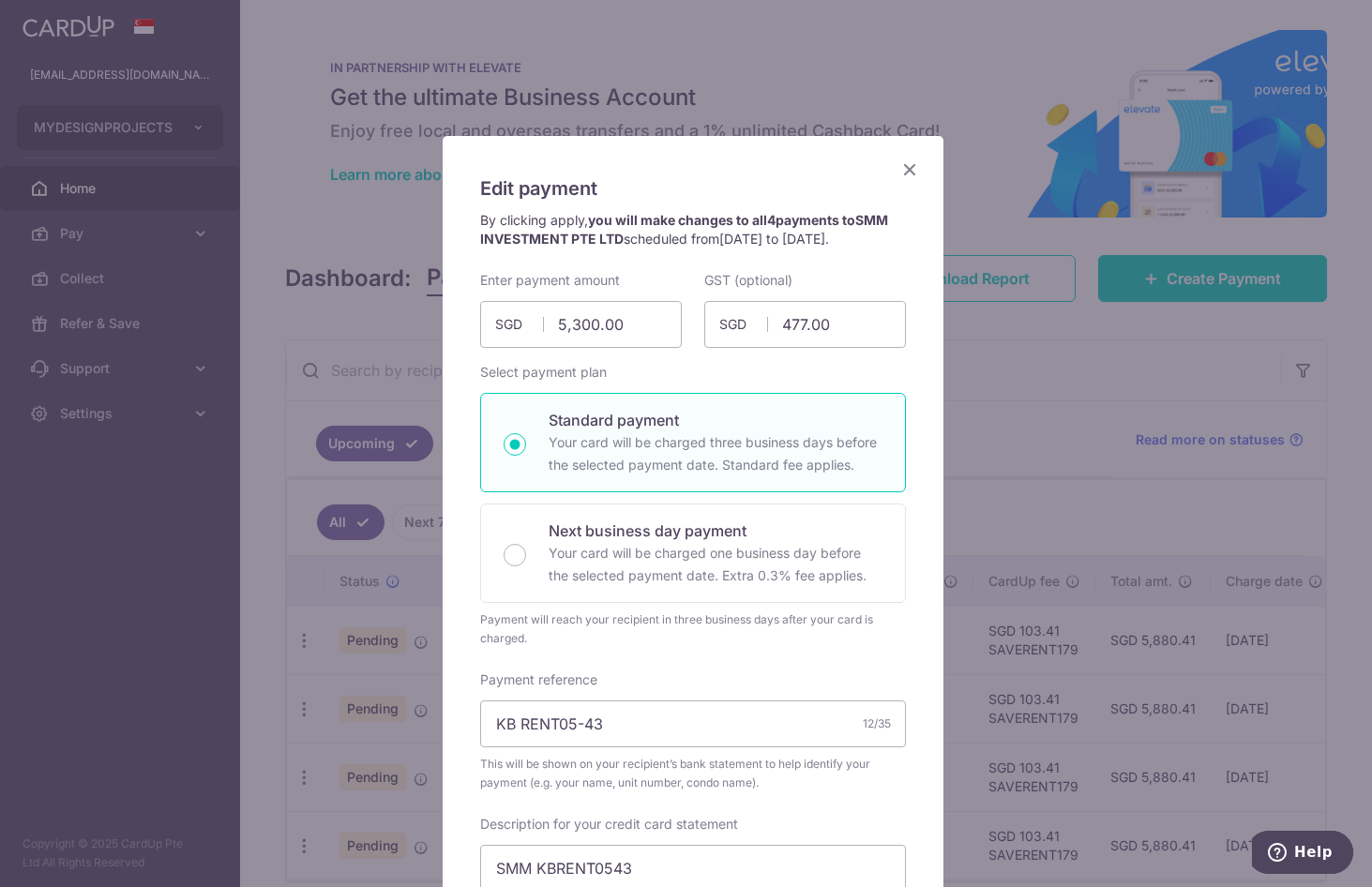
click at [906, 169] on icon "Close" at bounding box center [909, 169] width 23 height 24
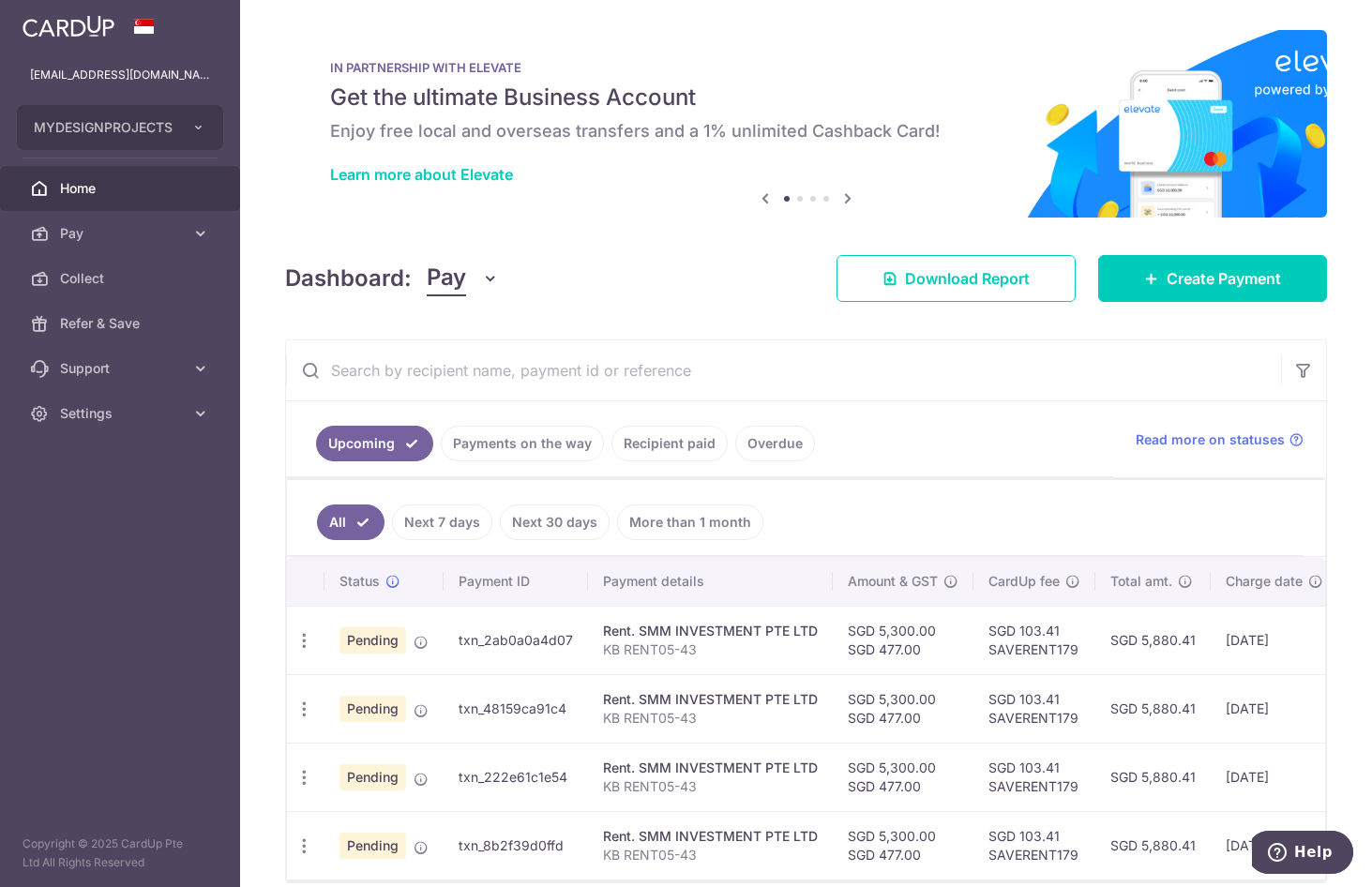
scroll to position [62, 0]
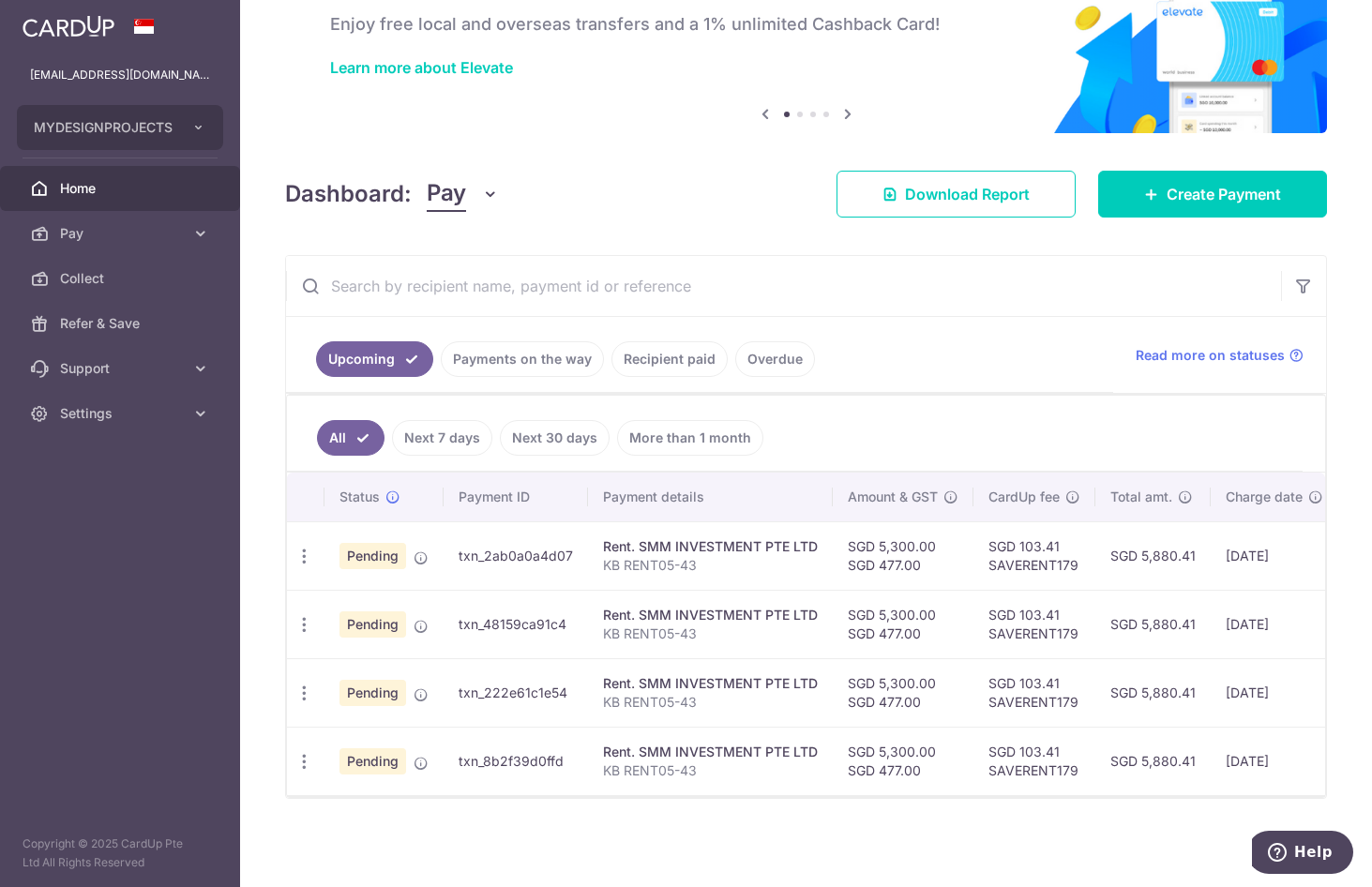
scroll to position [117, 0]
click at [105, 399] on link "Settings" at bounding box center [120, 412] width 240 height 44
click at [148, 508] on span "Logout" at bounding box center [122, 502] width 124 height 19
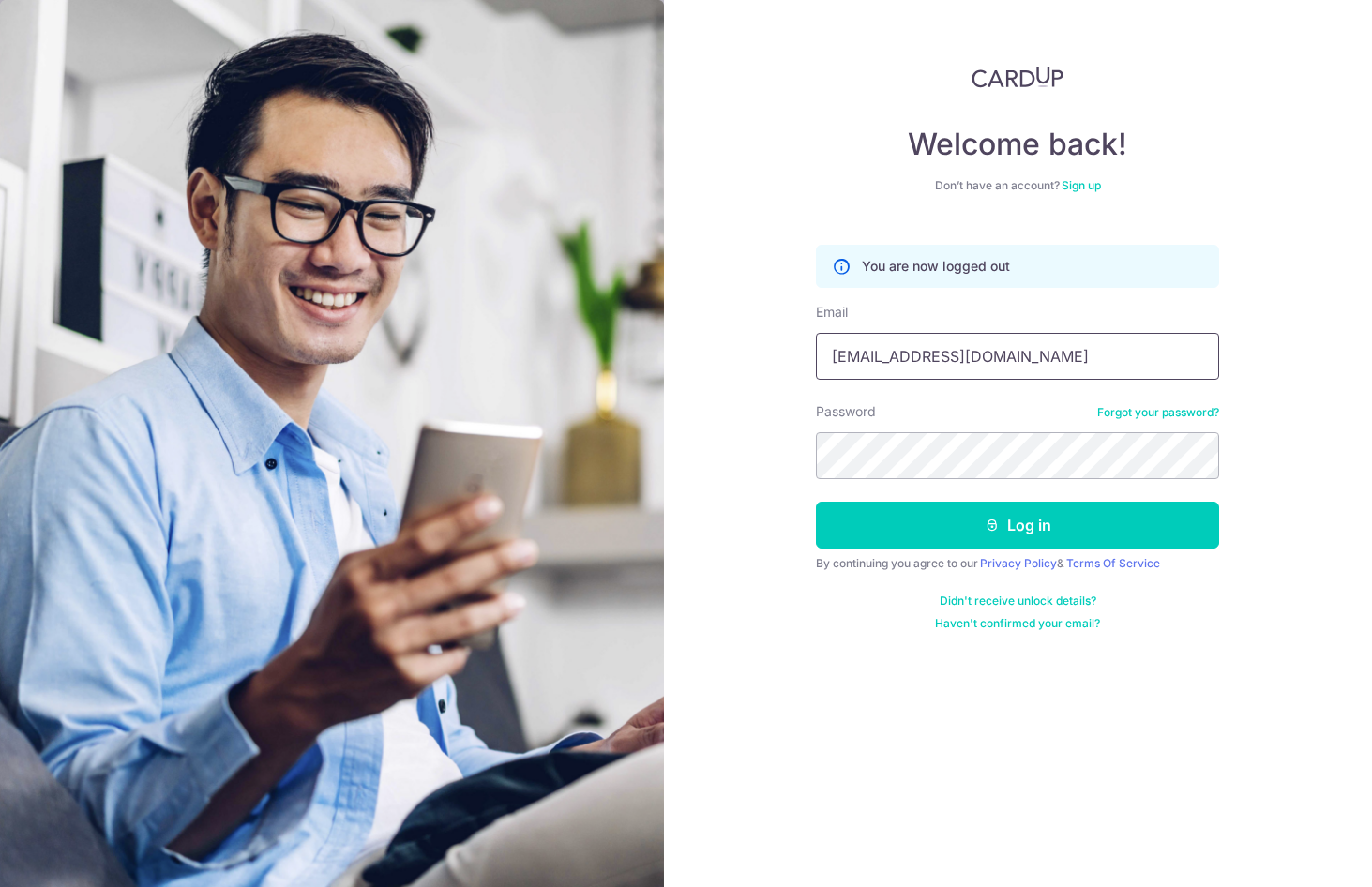
click at [978, 336] on input "projects@mydpssg.com" at bounding box center [1018, 355] width 404 height 46
type input "[EMAIL_ADDRESS][DOMAIN_NAME]"
click at [1071, 529] on button "Log in" at bounding box center [1018, 524] width 404 height 46
